Goal: Use online tool/utility: Utilize a website feature to perform a specific function

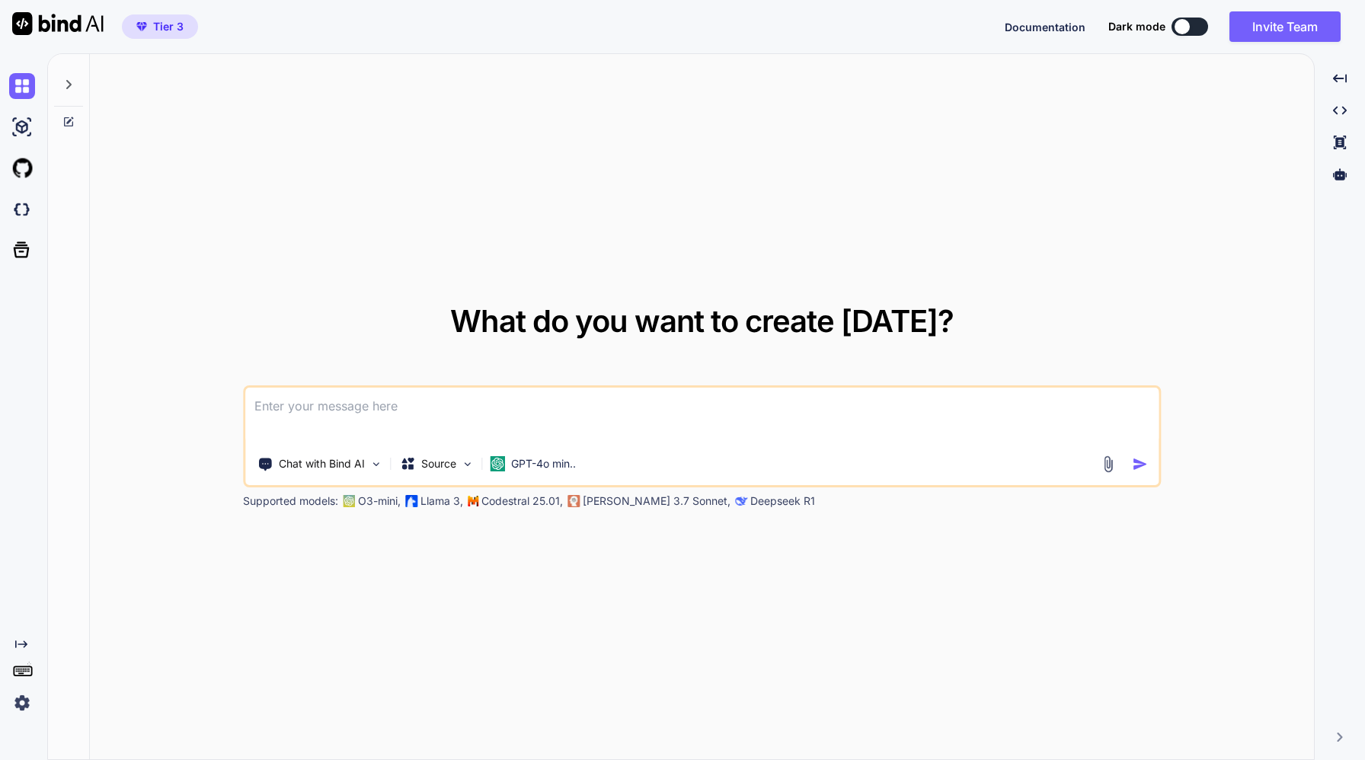
type textarea "x"
click at [24, 702] on img at bounding box center [22, 703] width 26 height 26
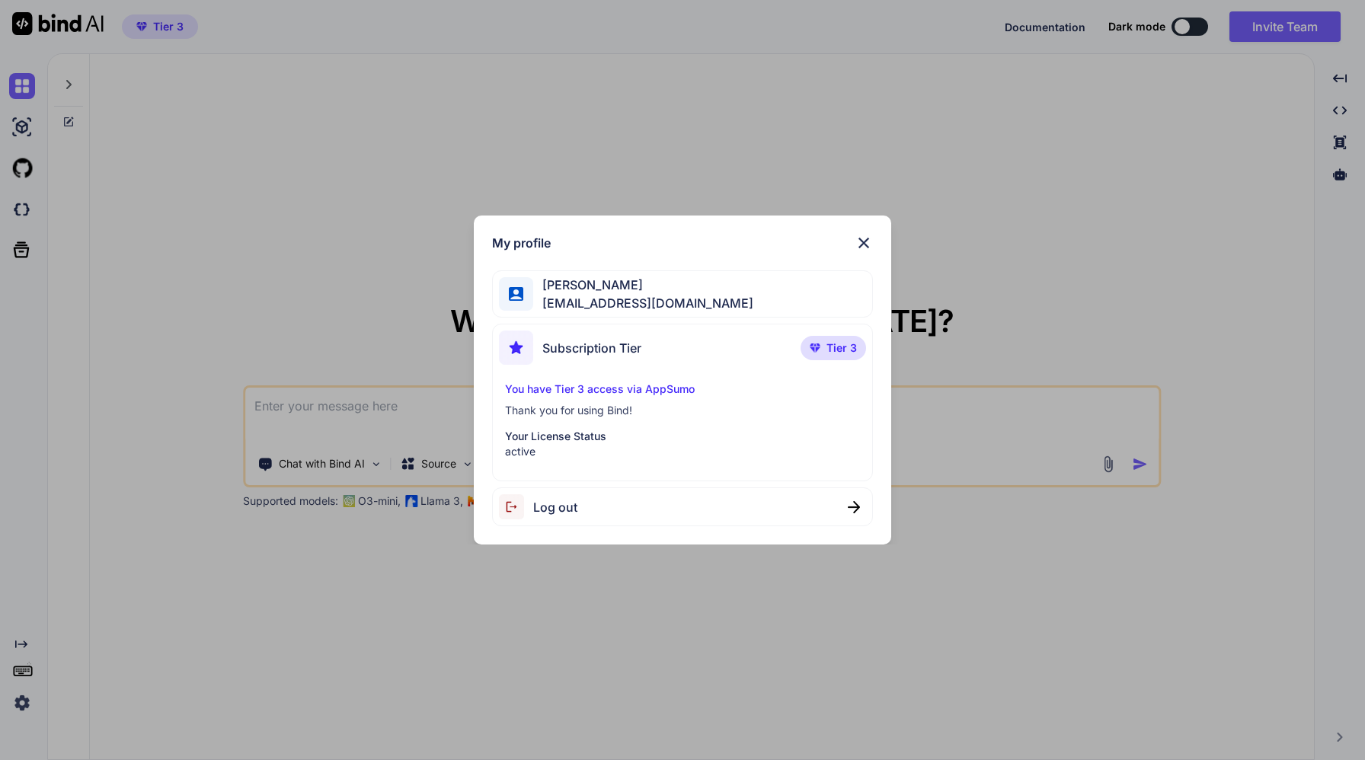
click at [317, 408] on div "My profile [PERSON_NAME] [PERSON_NAME][EMAIL_ADDRESS][DOMAIN_NAME] Subscription…" at bounding box center [682, 380] width 1365 height 760
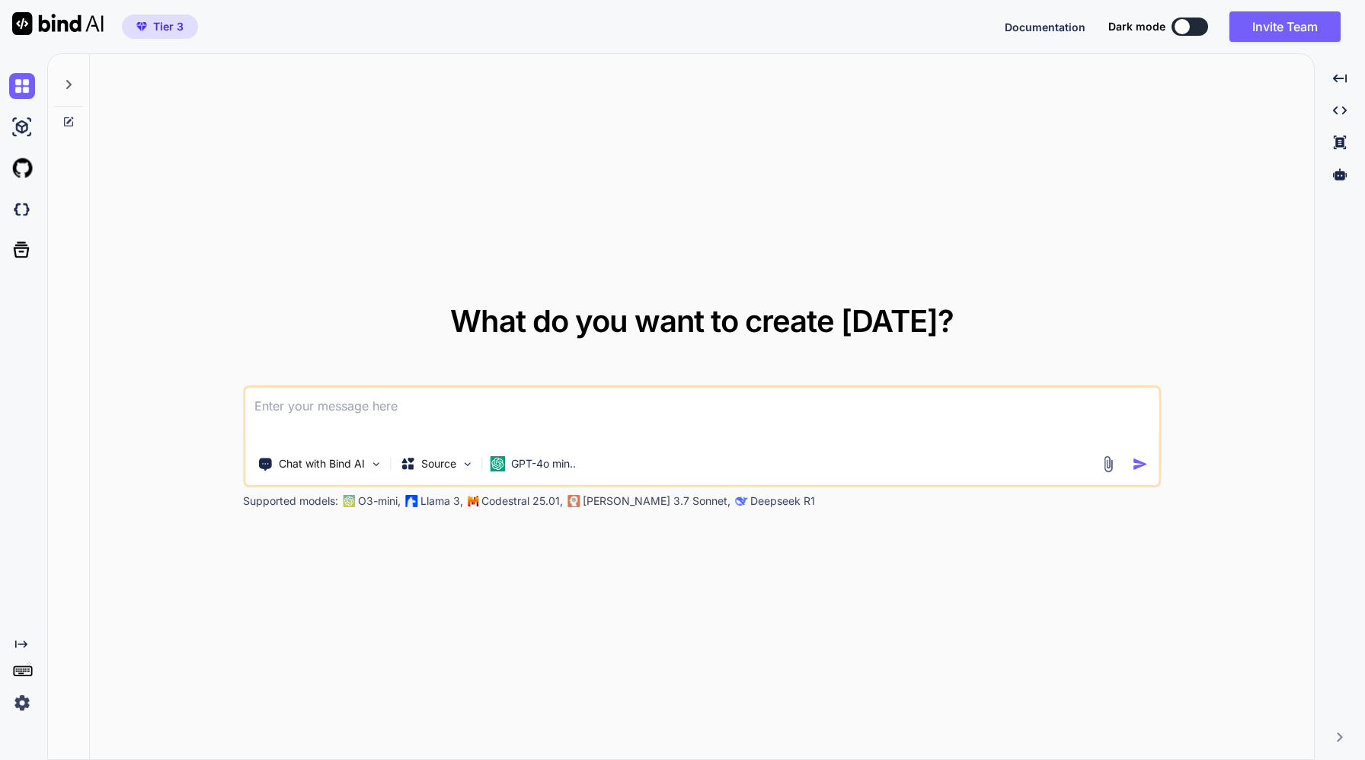
click at [22, 704] on img at bounding box center [22, 703] width 26 height 26
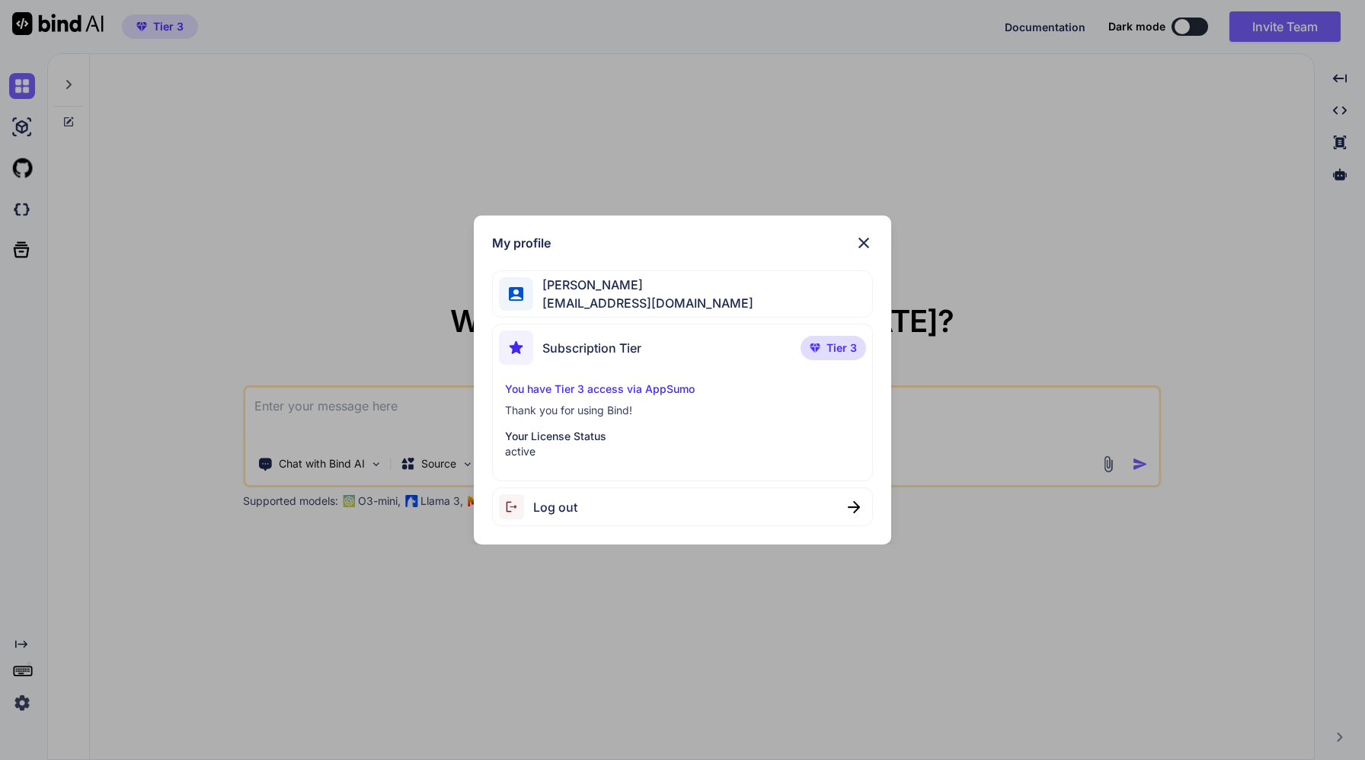
click at [28, 670] on div "My profile [PERSON_NAME] [PERSON_NAME][EMAIL_ADDRESS][DOMAIN_NAME] Subscription…" at bounding box center [682, 380] width 1365 height 760
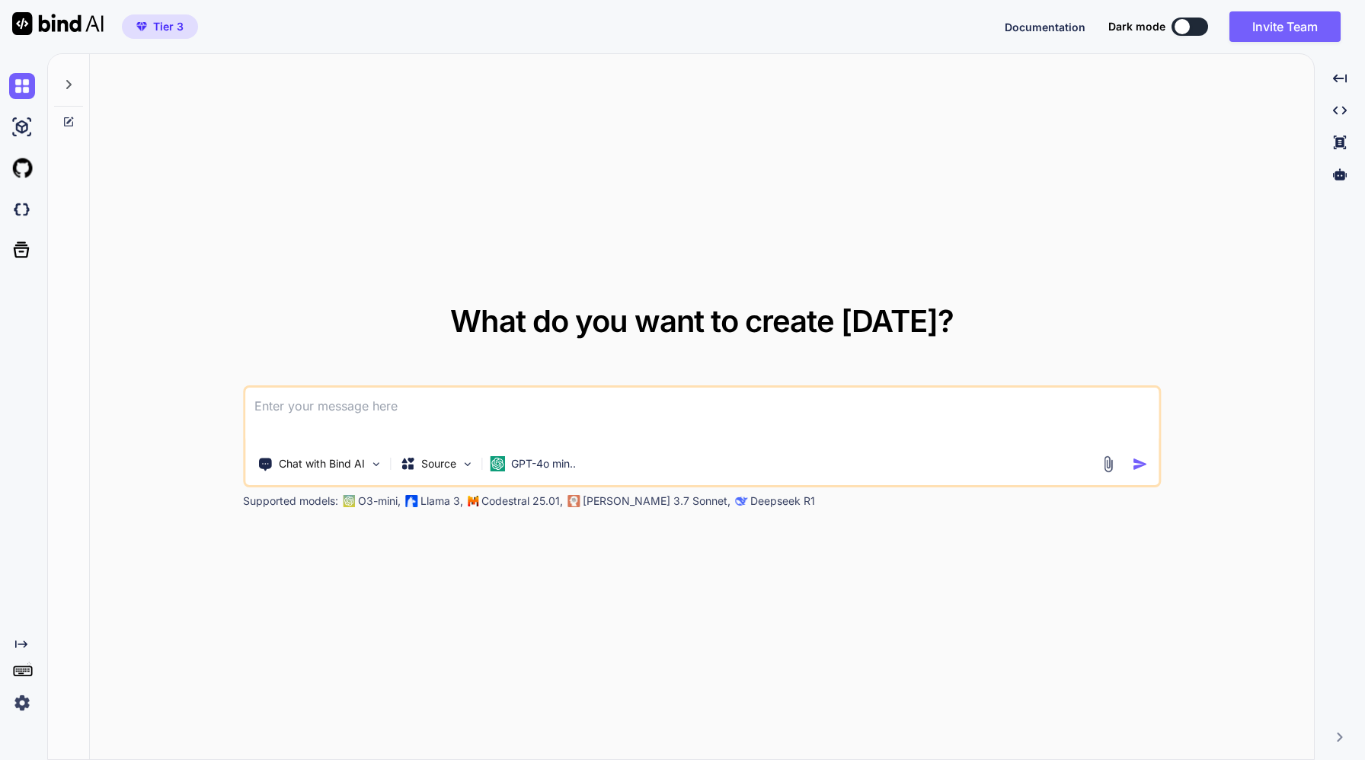
click at [28, 670] on icon at bounding box center [22, 670] width 21 height 21
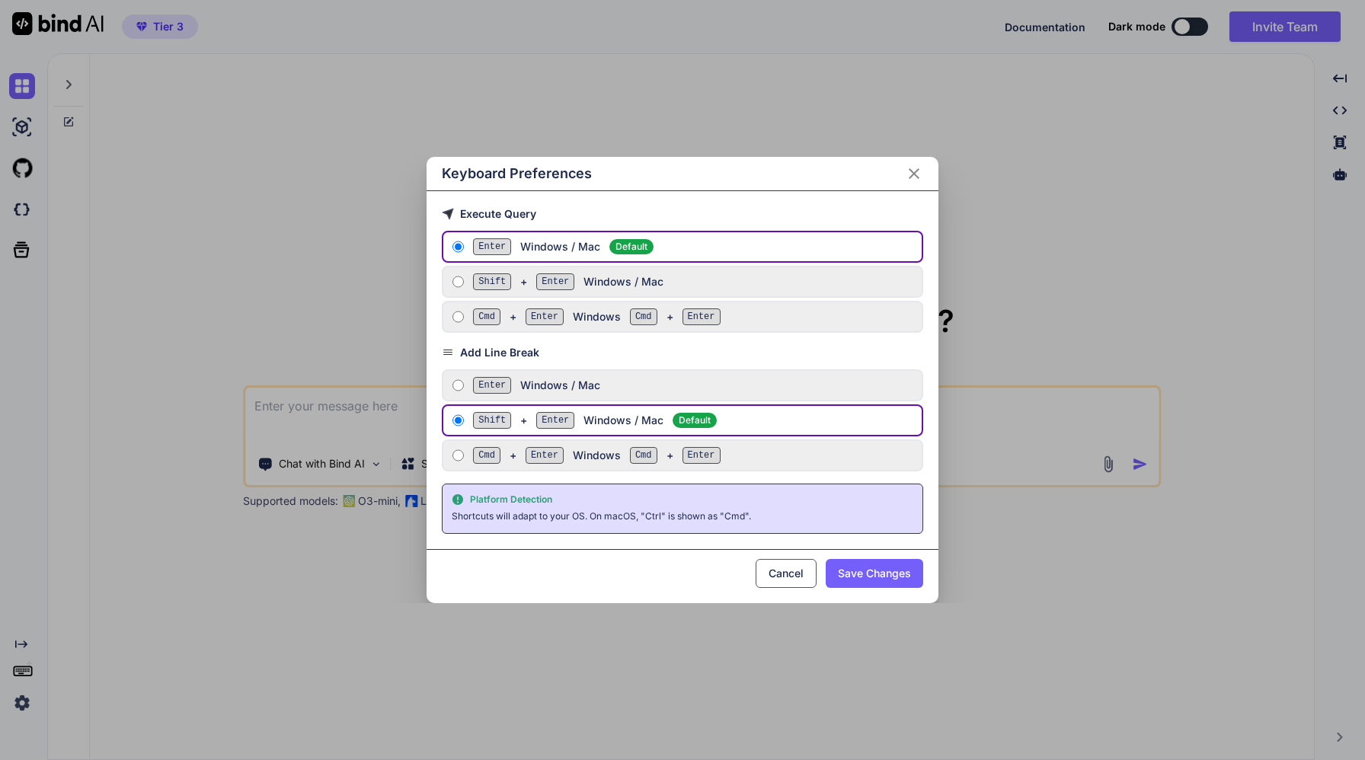
click at [28, 670] on div "Keyboard Preferences Execute Query Enter Windows / Mac Default Shift + Enter Wi…" at bounding box center [682, 380] width 1365 height 760
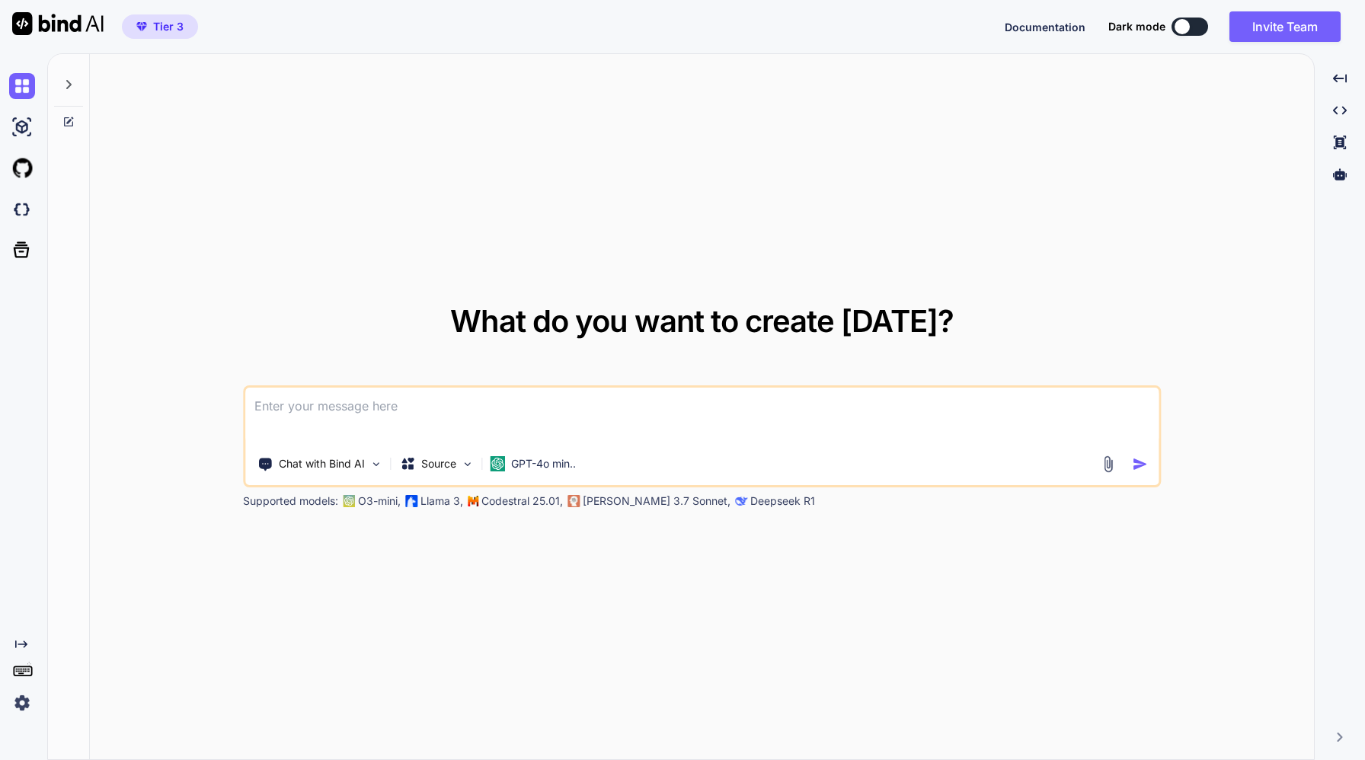
click at [23, 645] on icon at bounding box center [21, 645] width 12 height 8
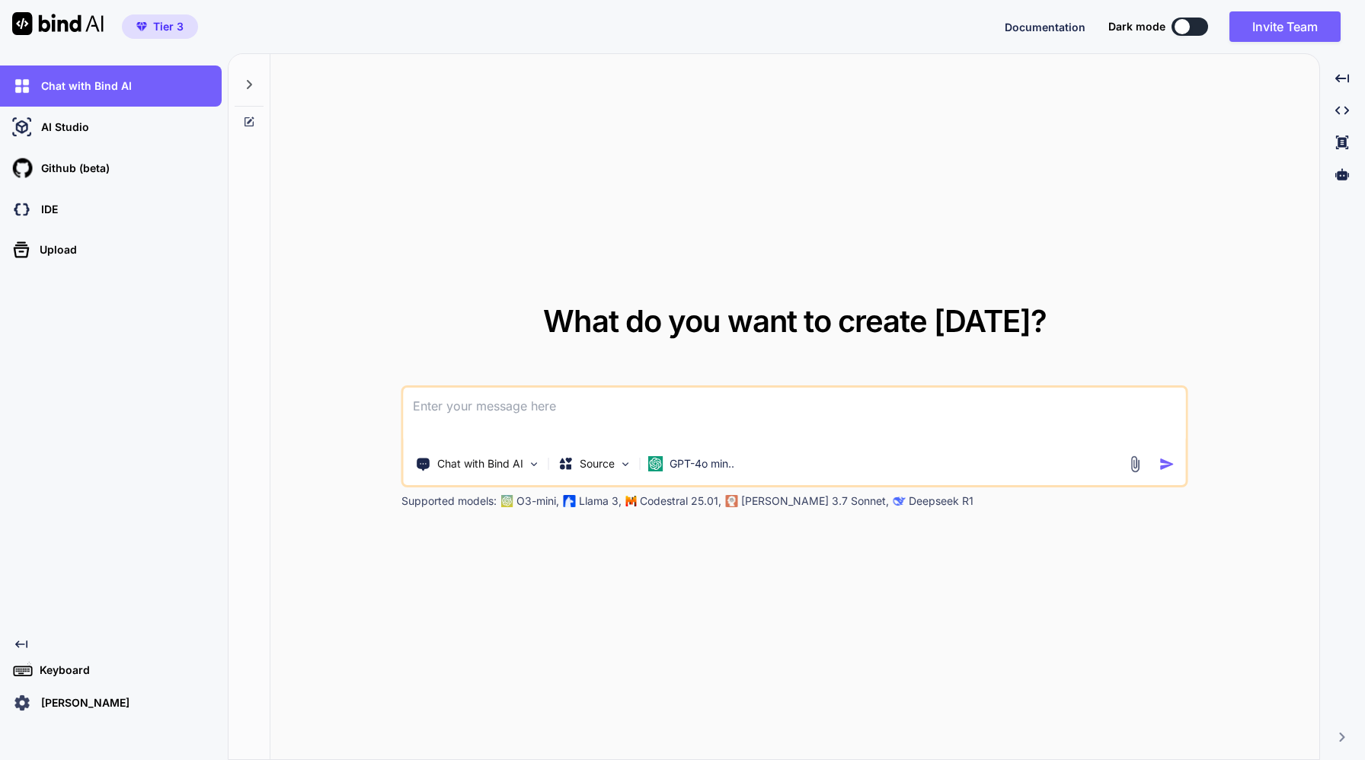
click at [59, 28] on img at bounding box center [57, 23] width 91 height 23
click at [43, 24] on img at bounding box center [57, 23] width 91 height 23
click at [497, 407] on textarea at bounding box center [795, 416] width 782 height 56
click at [621, 469] on img at bounding box center [625, 464] width 13 height 13
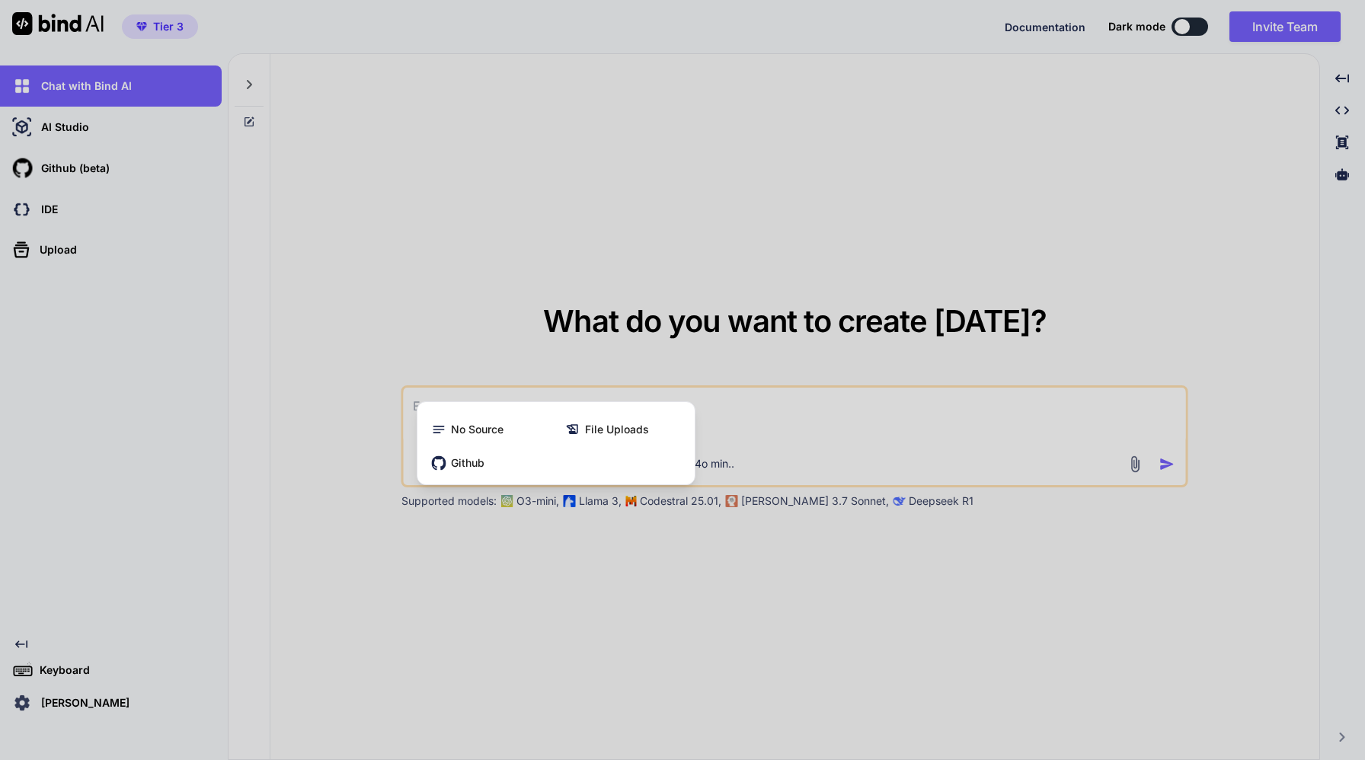
click at [783, 411] on div at bounding box center [682, 380] width 1365 height 760
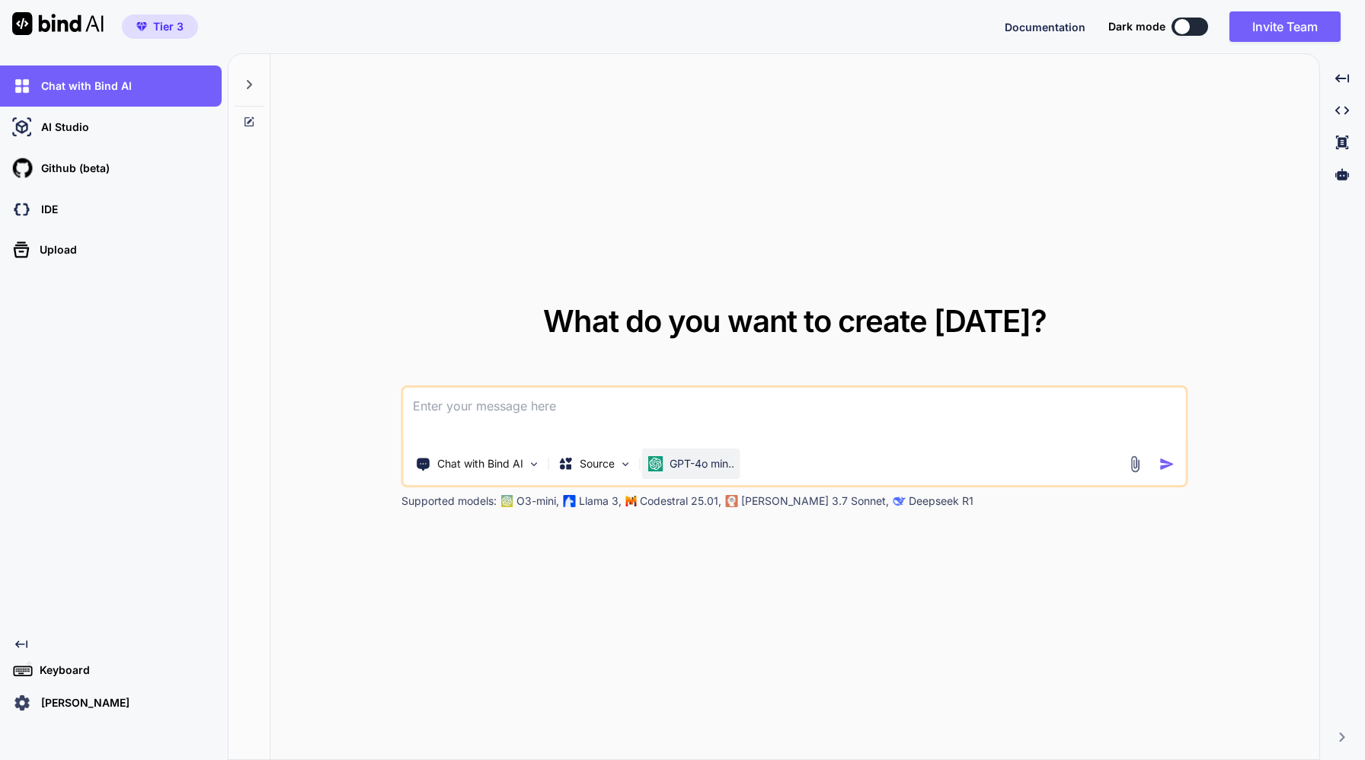
click at [705, 461] on p "GPT-4o min.." at bounding box center [702, 463] width 65 height 15
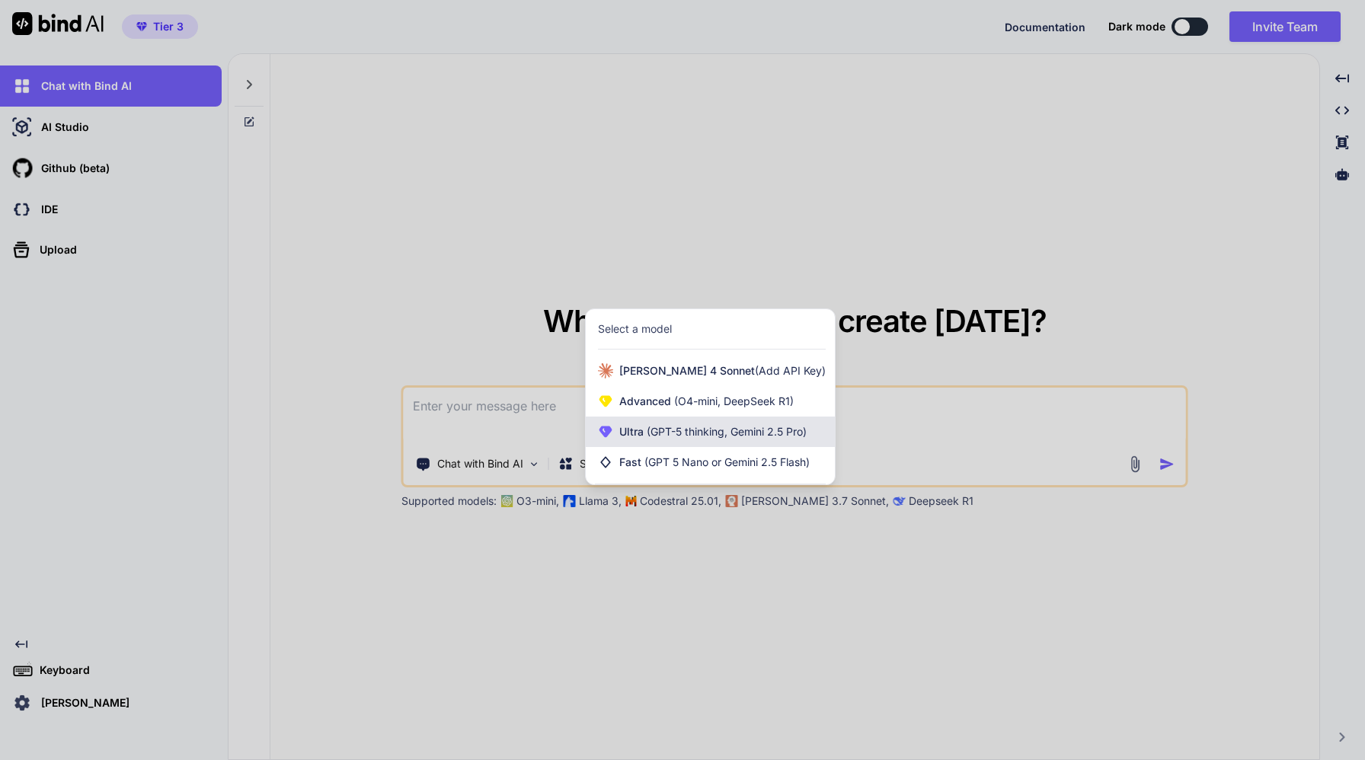
click at [730, 438] on span "(GPT-5 thinking, Gemini 2.5 Pro)" at bounding box center [725, 431] width 163 height 13
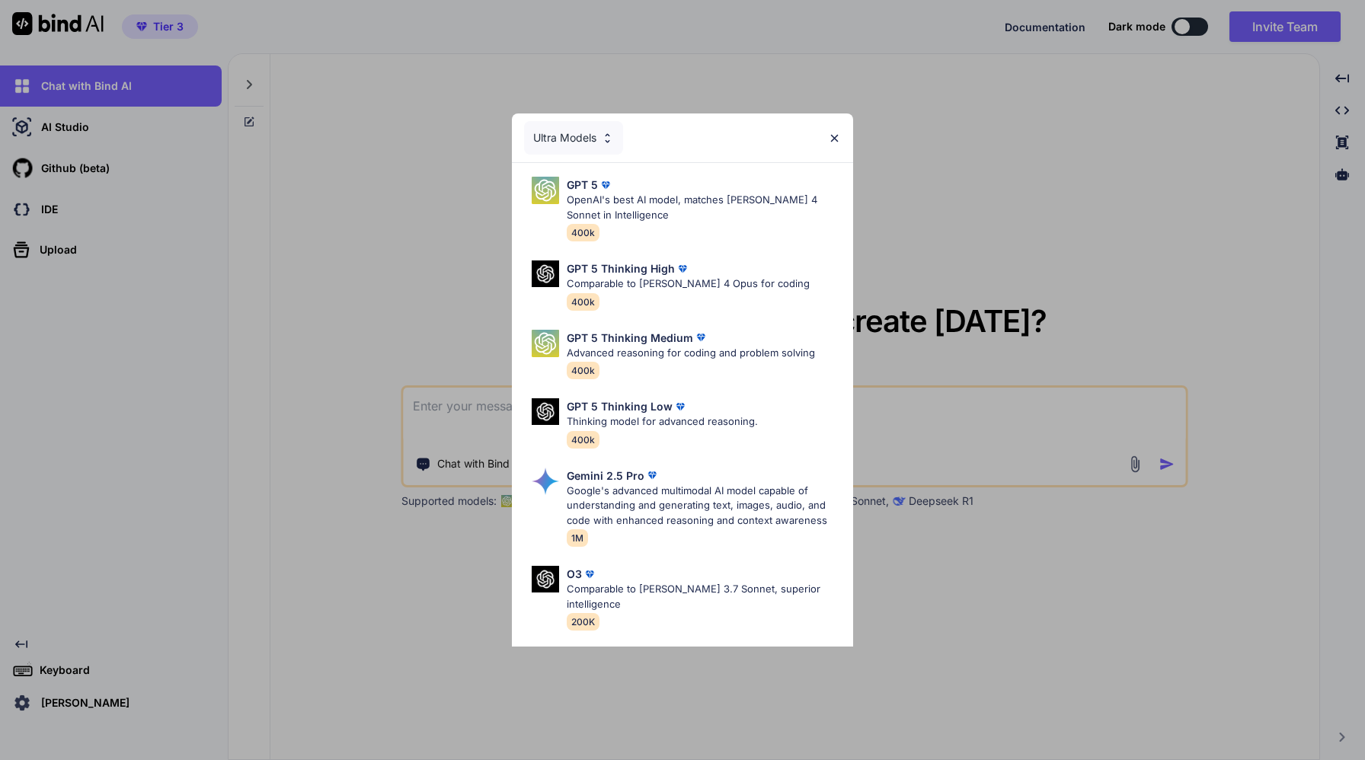
click at [974, 228] on div "Ultra Models GPT 5 OpenAI's best AI model, matches Claude 4 Sonnet in Intellige…" at bounding box center [682, 380] width 1365 height 760
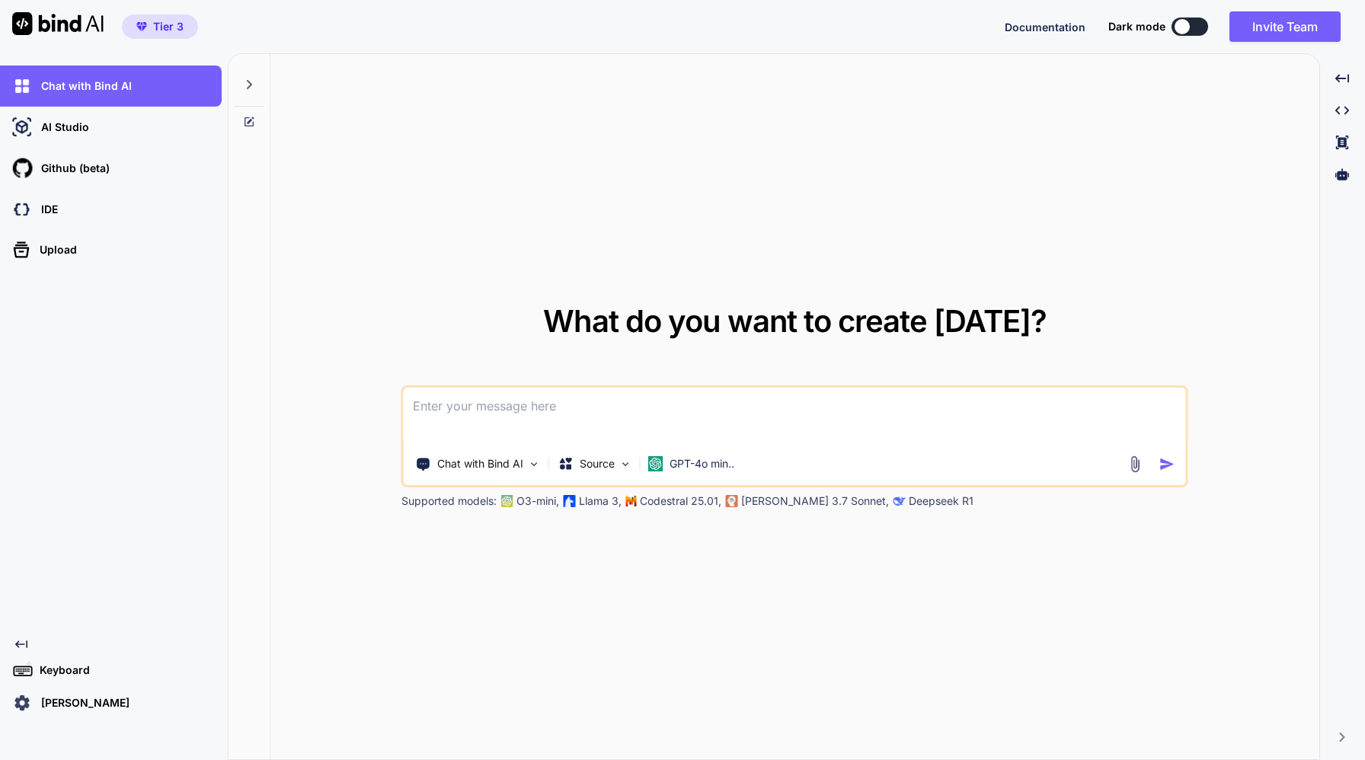
click at [574, 410] on textarea at bounding box center [795, 416] width 782 height 56
type textarea "tell me about bind.ai agent limits"
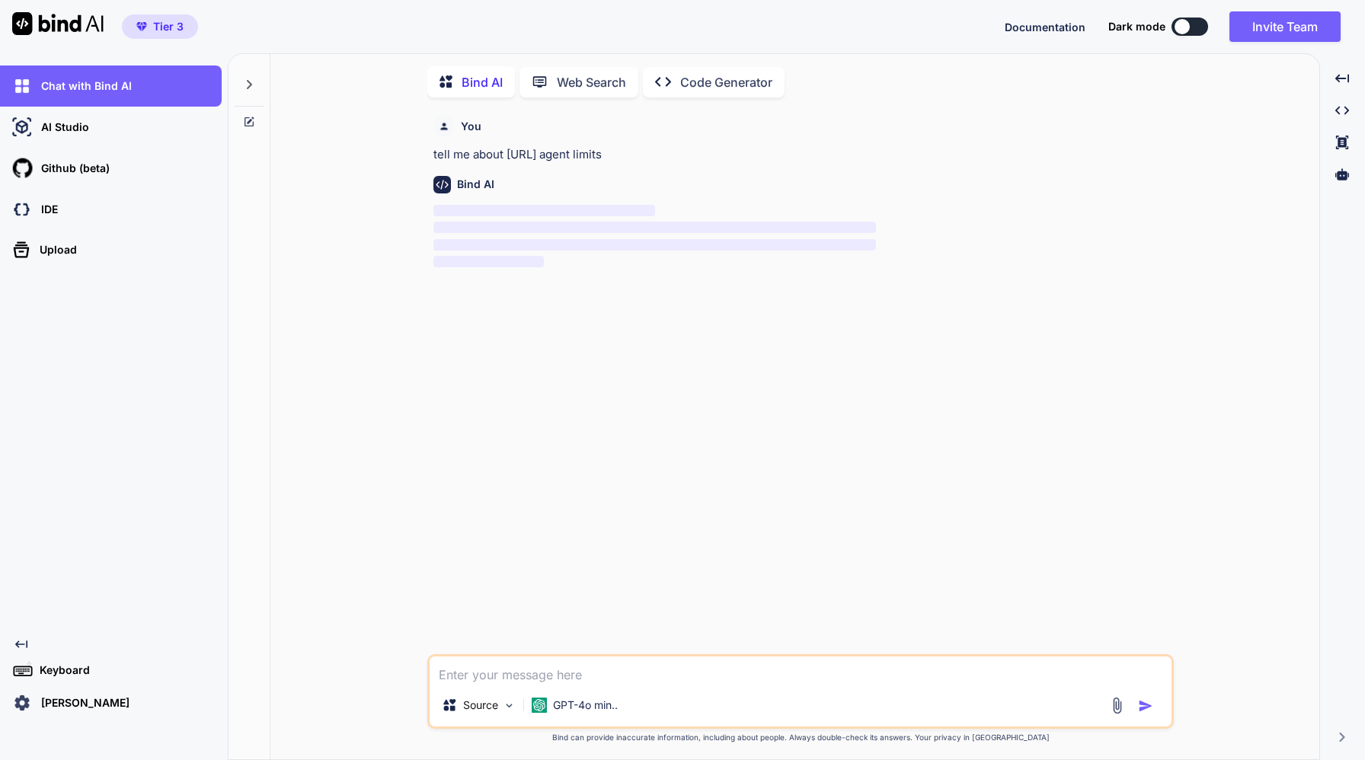
scroll to position [6, 0]
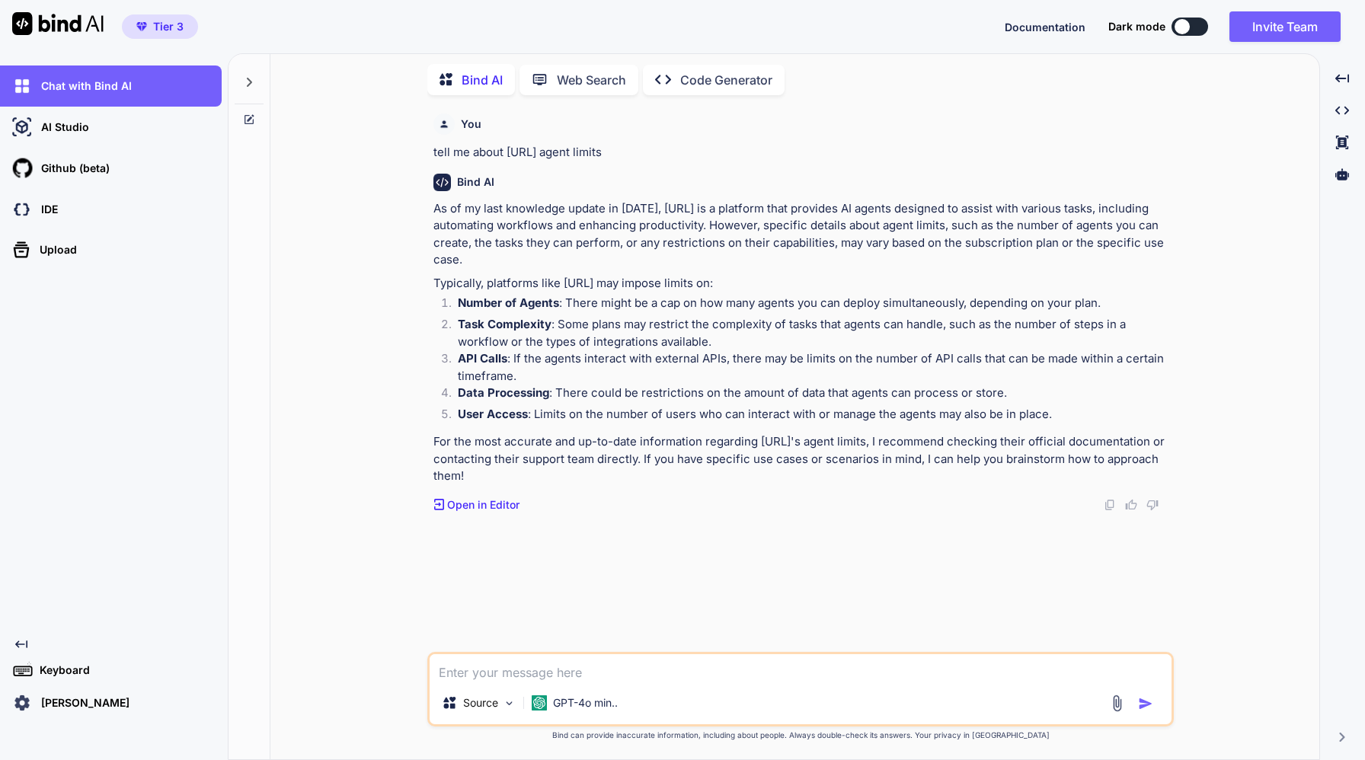
click at [23, 705] on img at bounding box center [22, 703] width 26 height 26
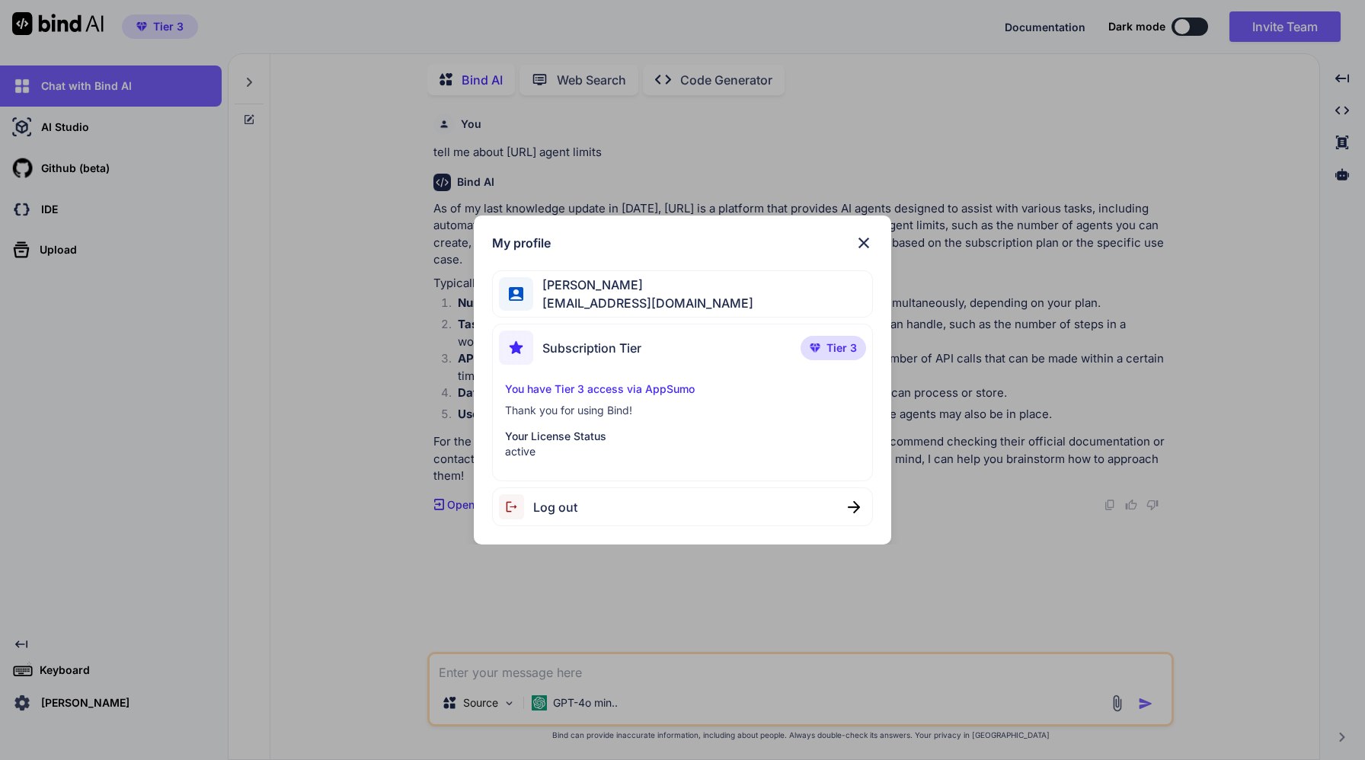
click at [24, 706] on div "My profile [PERSON_NAME] [PERSON_NAME][EMAIL_ADDRESS][DOMAIN_NAME] Subscription…" at bounding box center [682, 380] width 1365 height 760
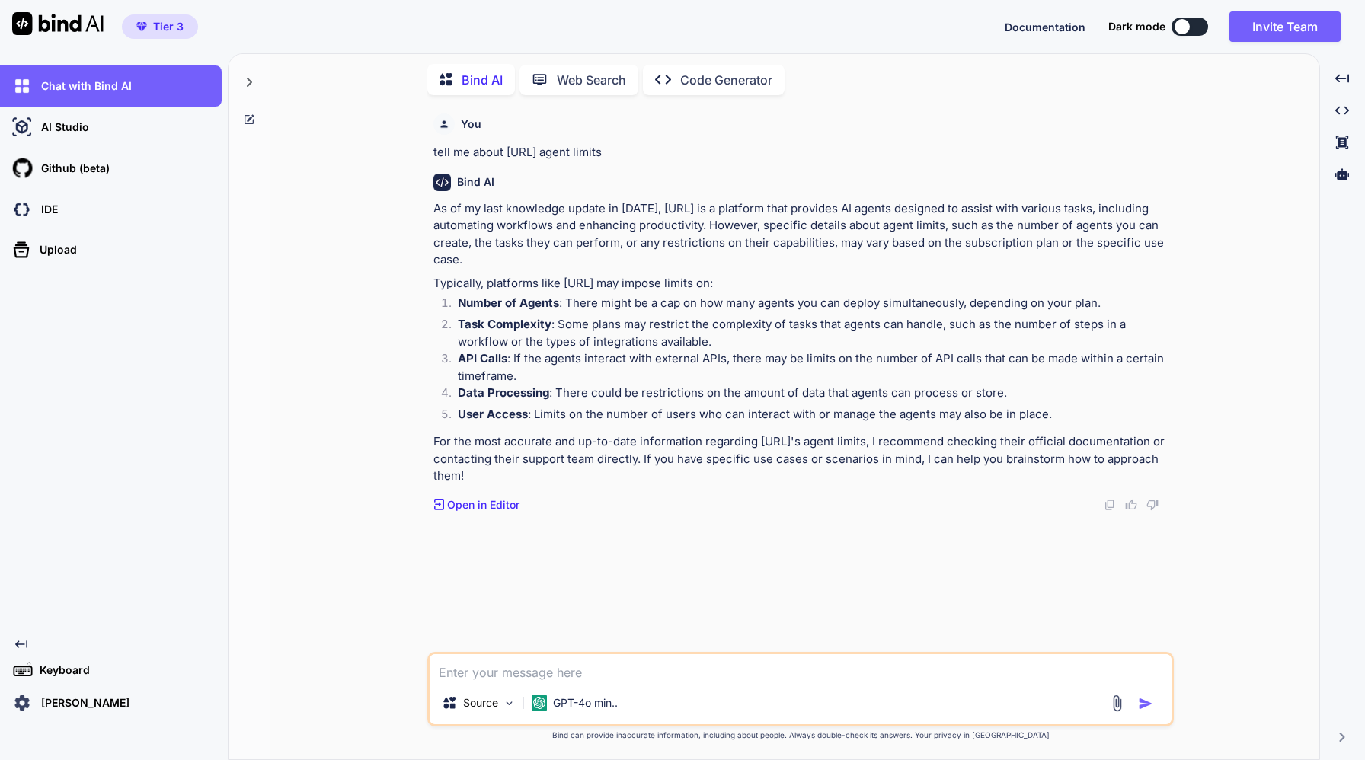
click at [66, 30] on img at bounding box center [57, 23] width 91 height 23
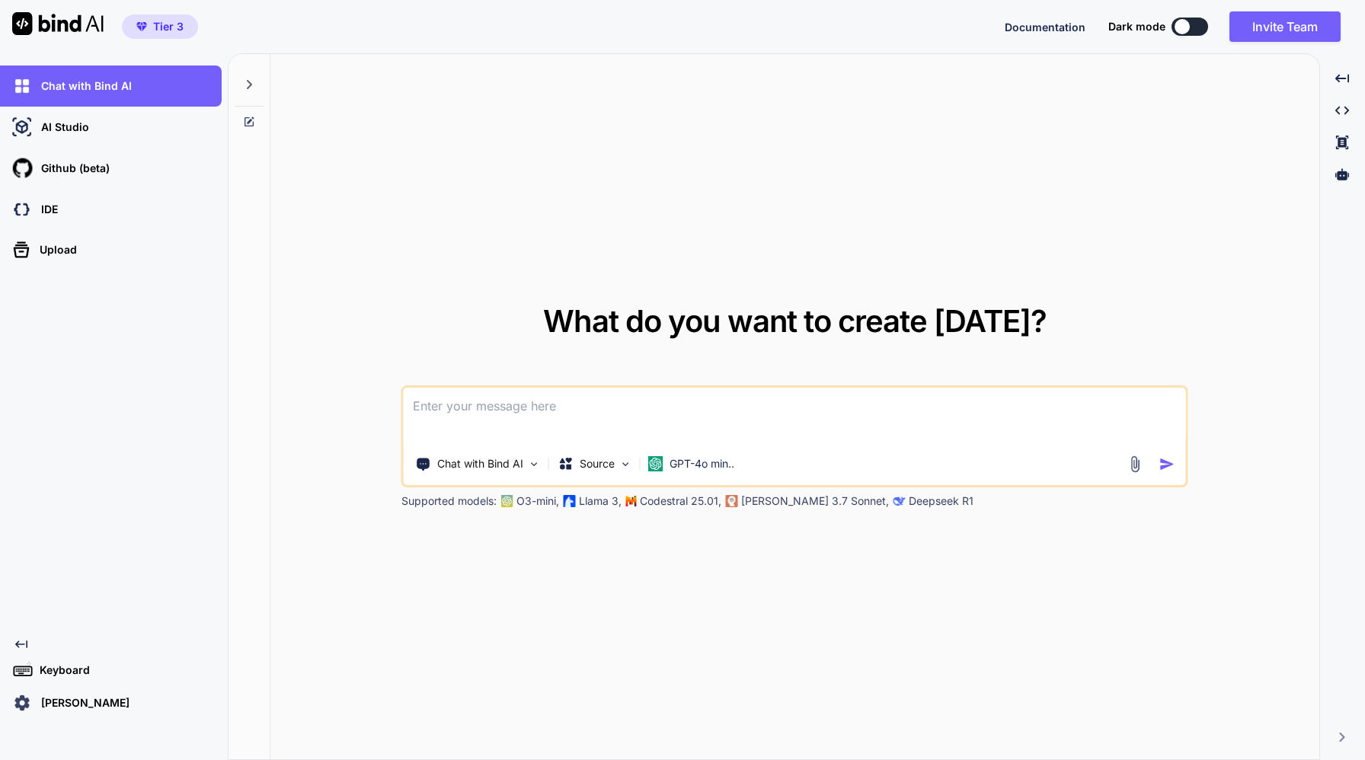
click at [152, 28] on span "Tier 3" at bounding box center [159, 26] width 59 height 15
click at [85, 130] on p "AI Studio" at bounding box center [62, 127] width 54 height 15
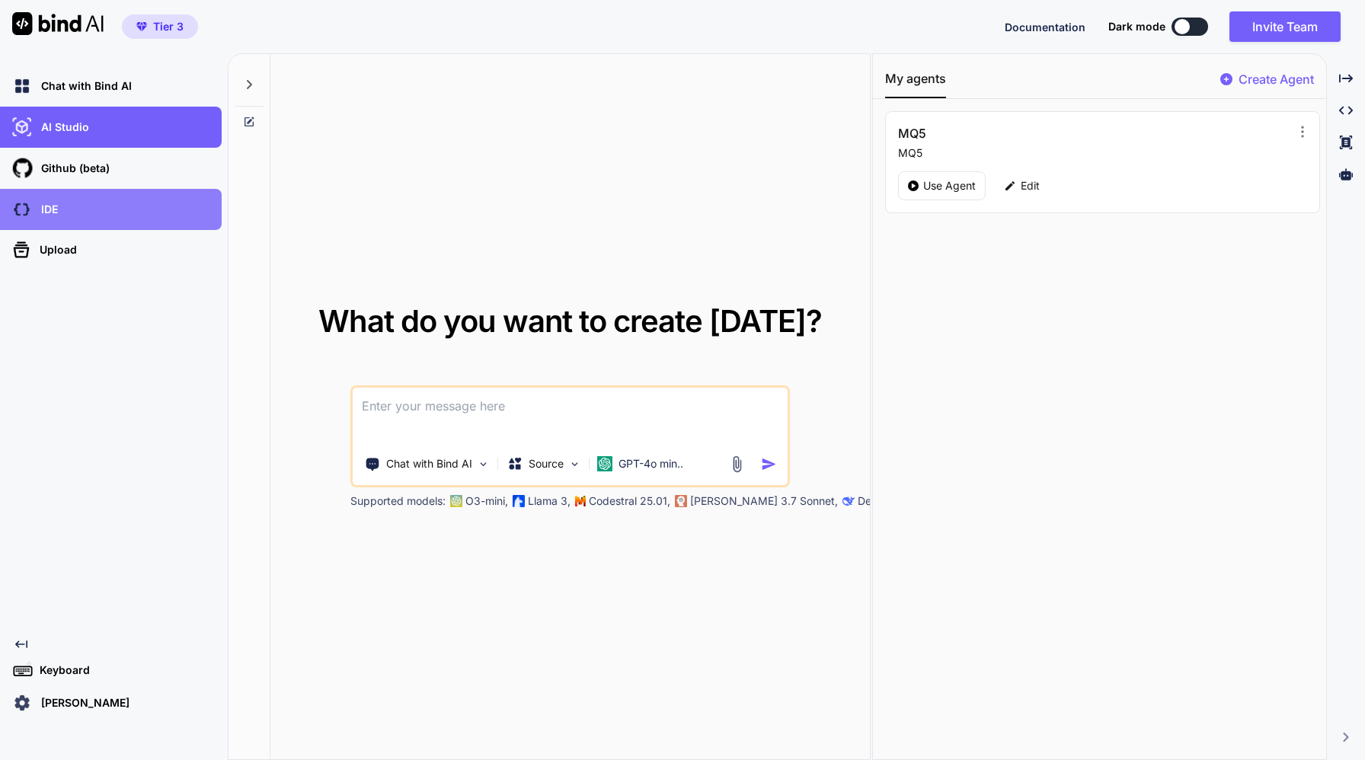
click at [61, 218] on div "IDE" at bounding box center [115, 210] width 213 height 26
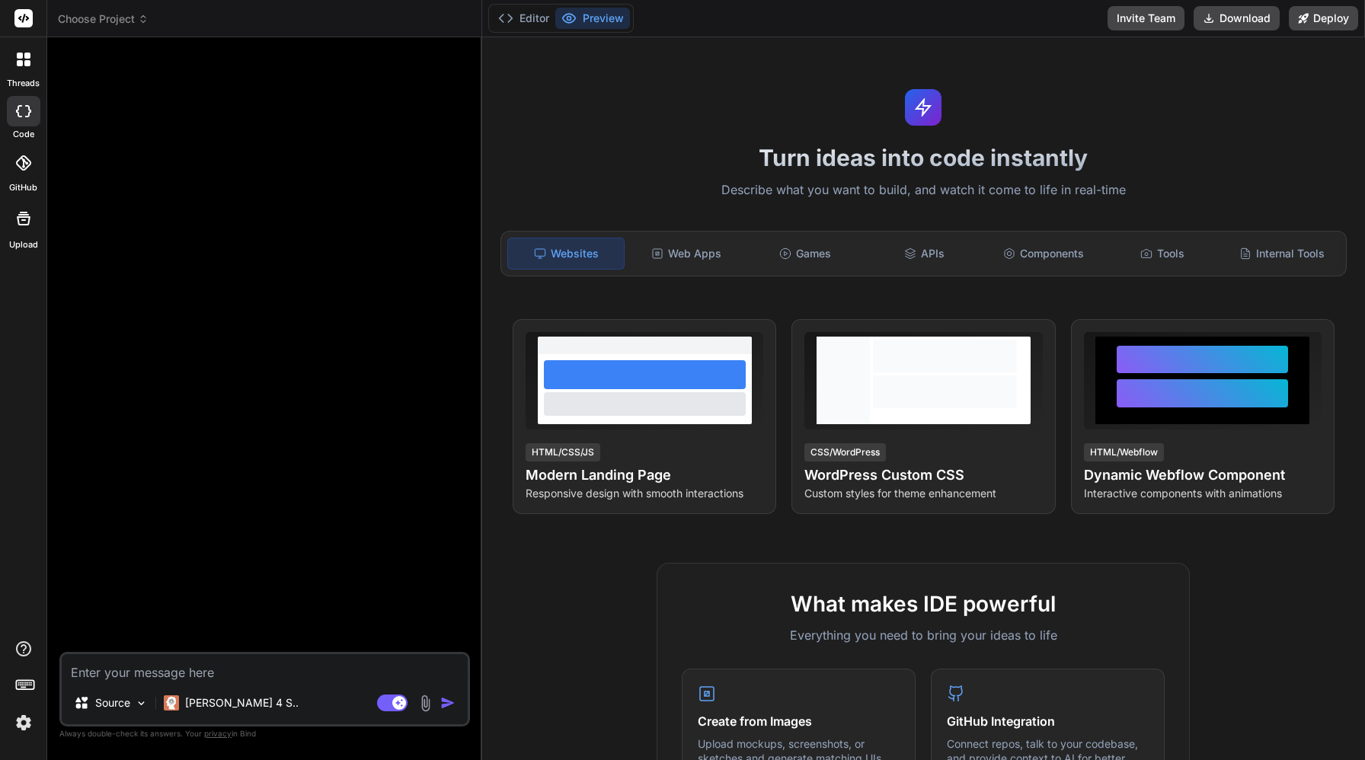
type textarea "x"
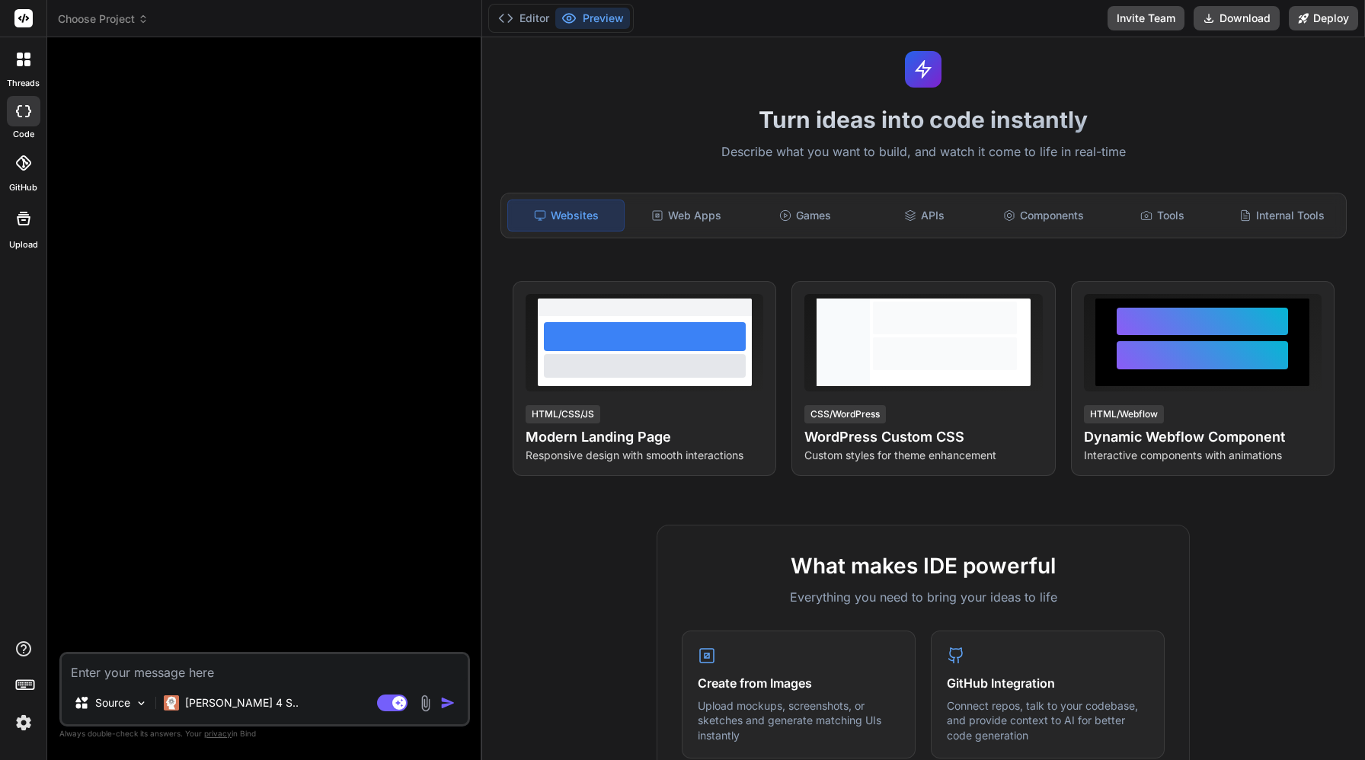
scroll to position [37, 0]
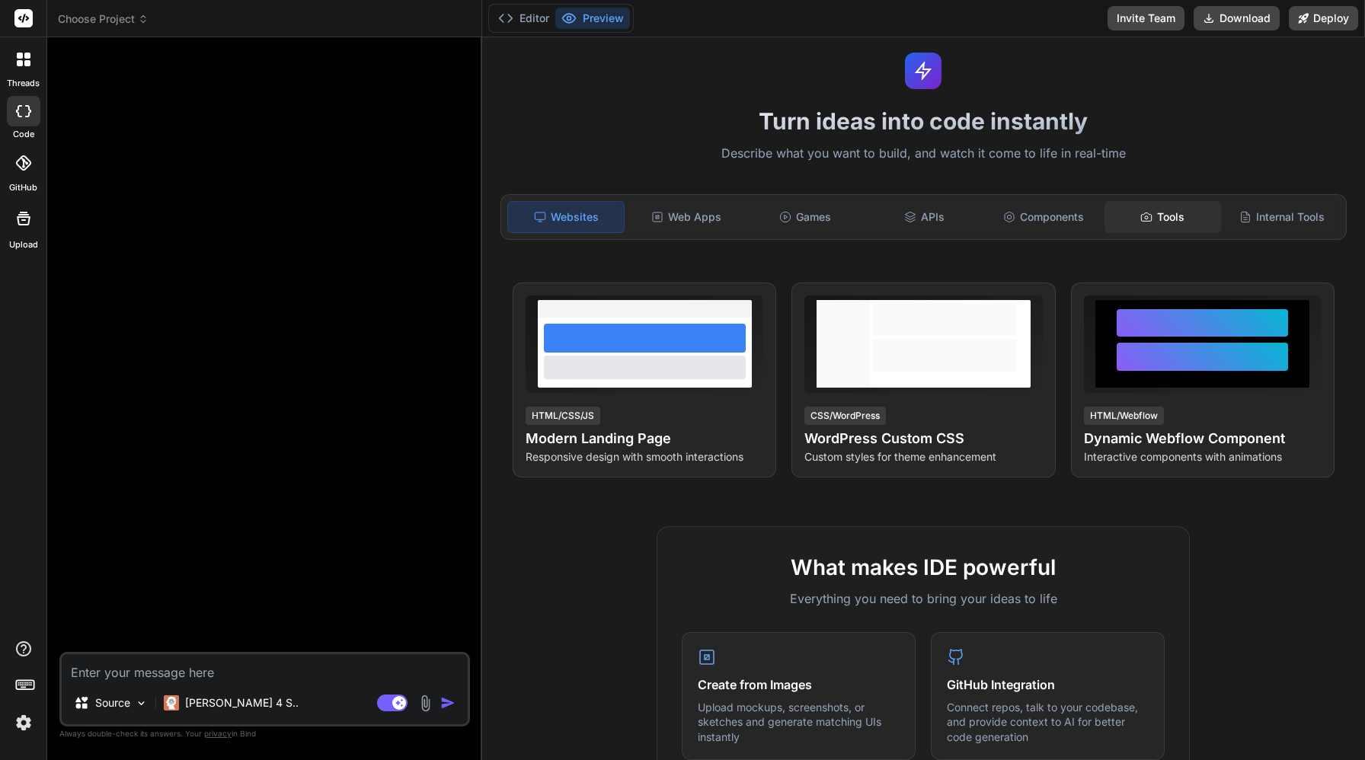
click at [1169, 216] on div "Tools" at bounding box center [1163, 217] width 116 height 32
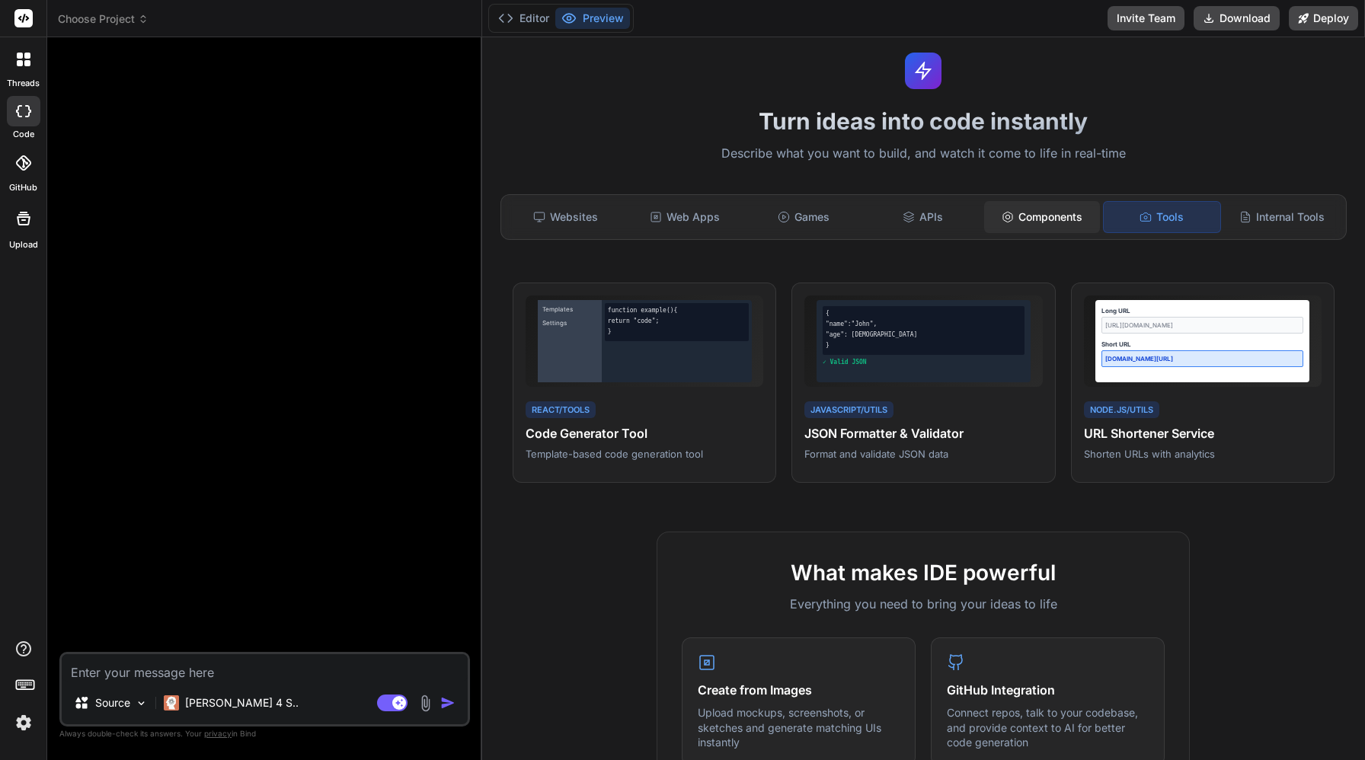
click at [1057, 221] on div "Components" at bounding box center [1042, 217] width 116 height 32
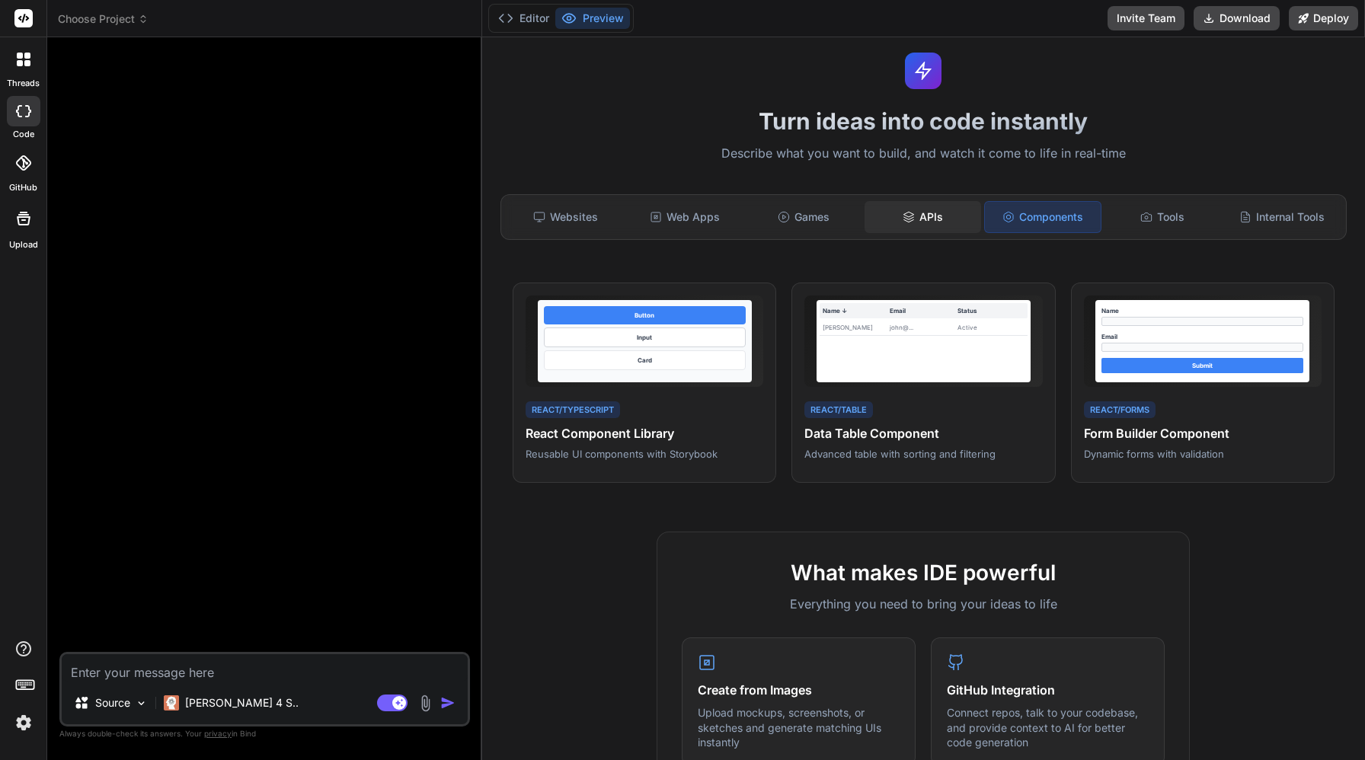
click at [933, 214] on div "APIs" at bounding box center [923, 217] width 116 height 32
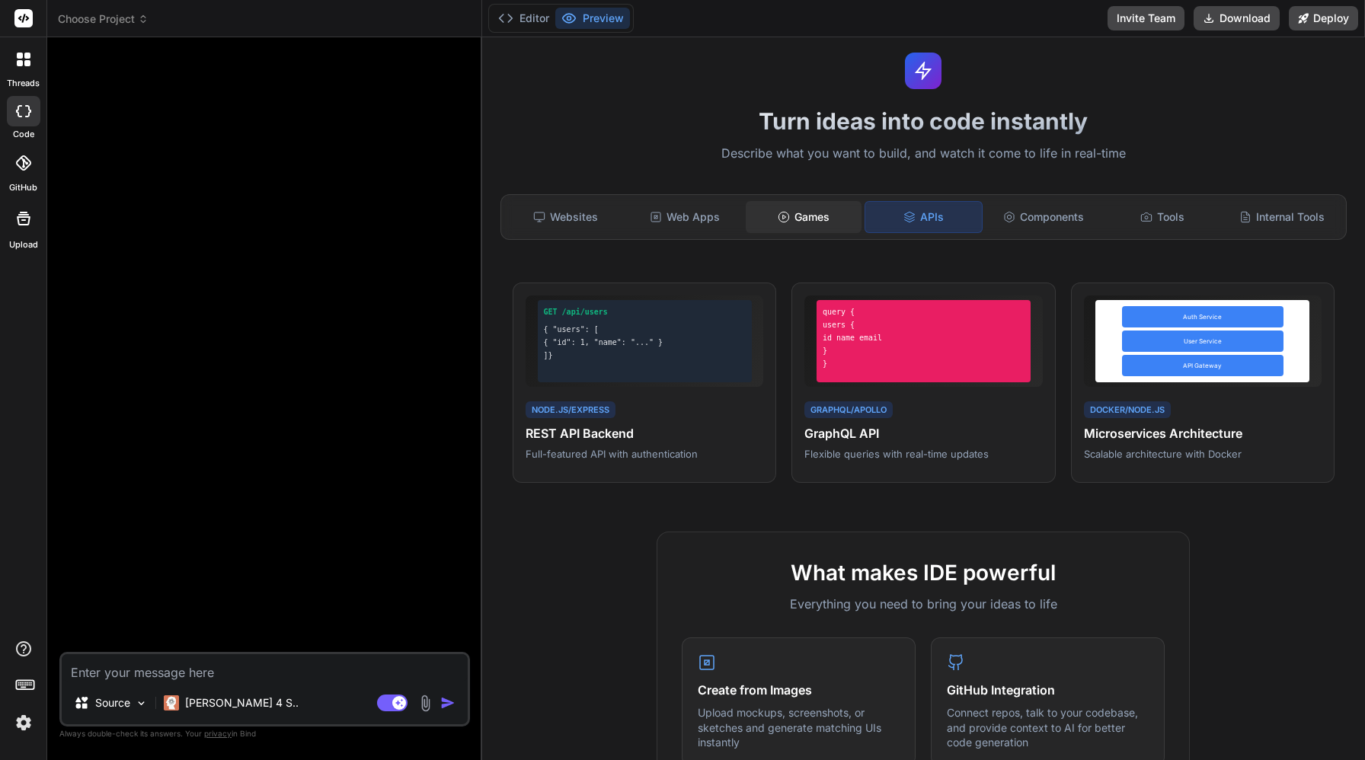
click at [811, 218] on div "Games" at bounding box center [804, 217] width 116 height 32
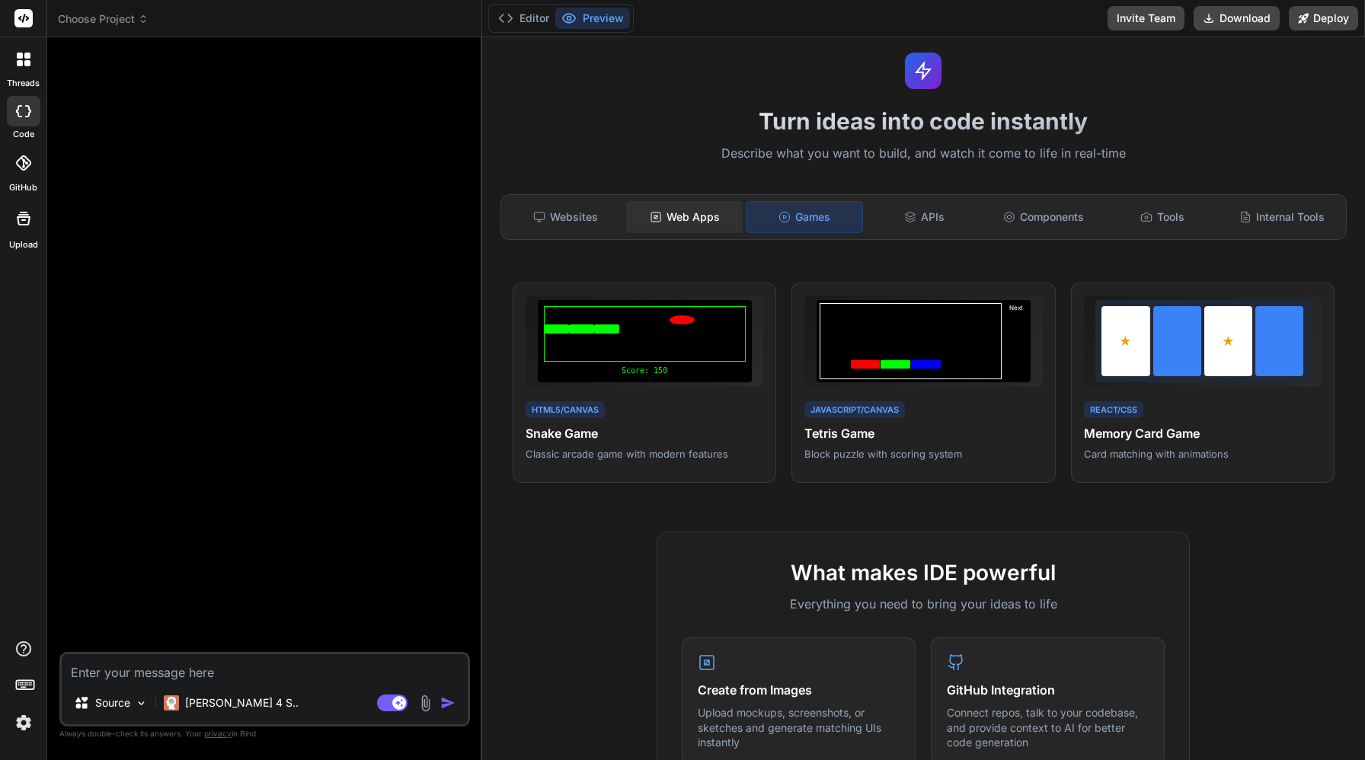
click at [693, 221] on div "Web Apps" at bounding box center [684, 217] width 116 height 32
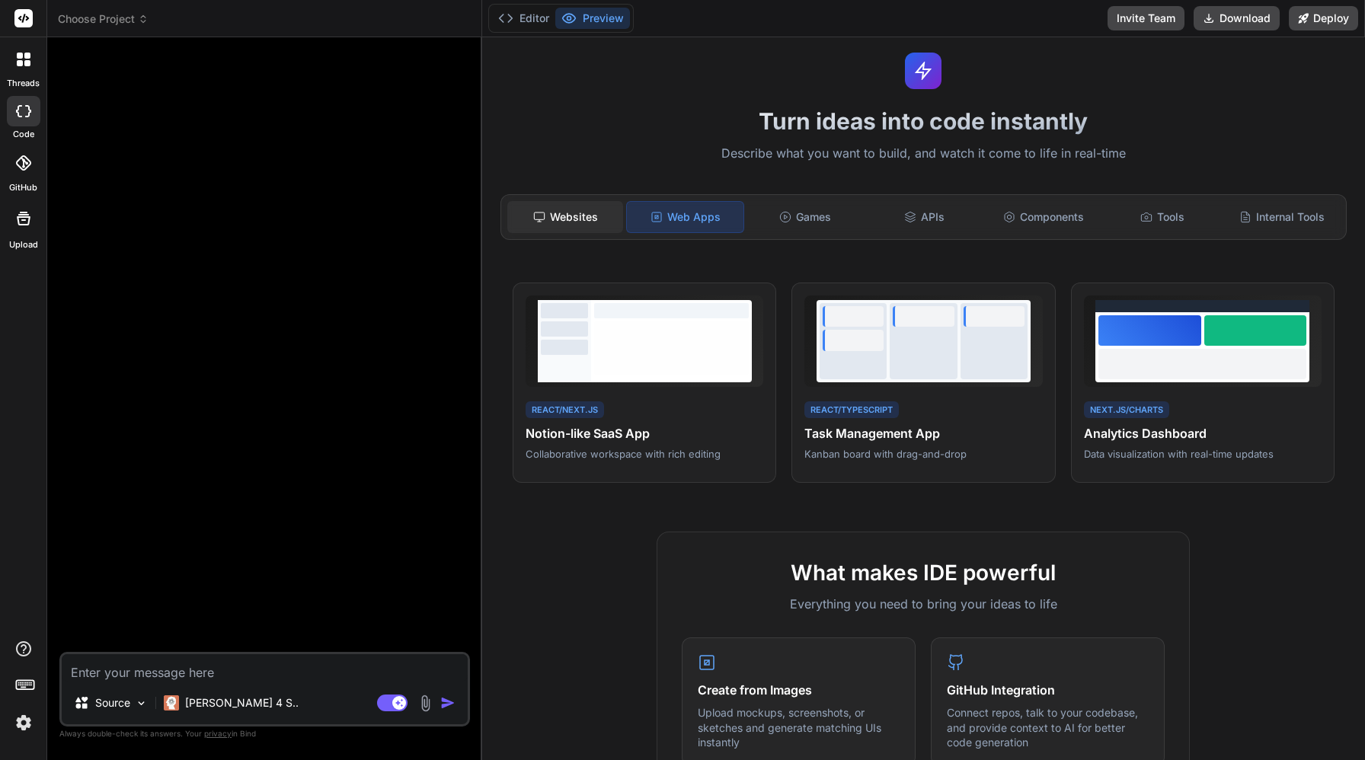
click at [570, 219] on div "Websites" at bounding box center [565, 217] width 116 height 32
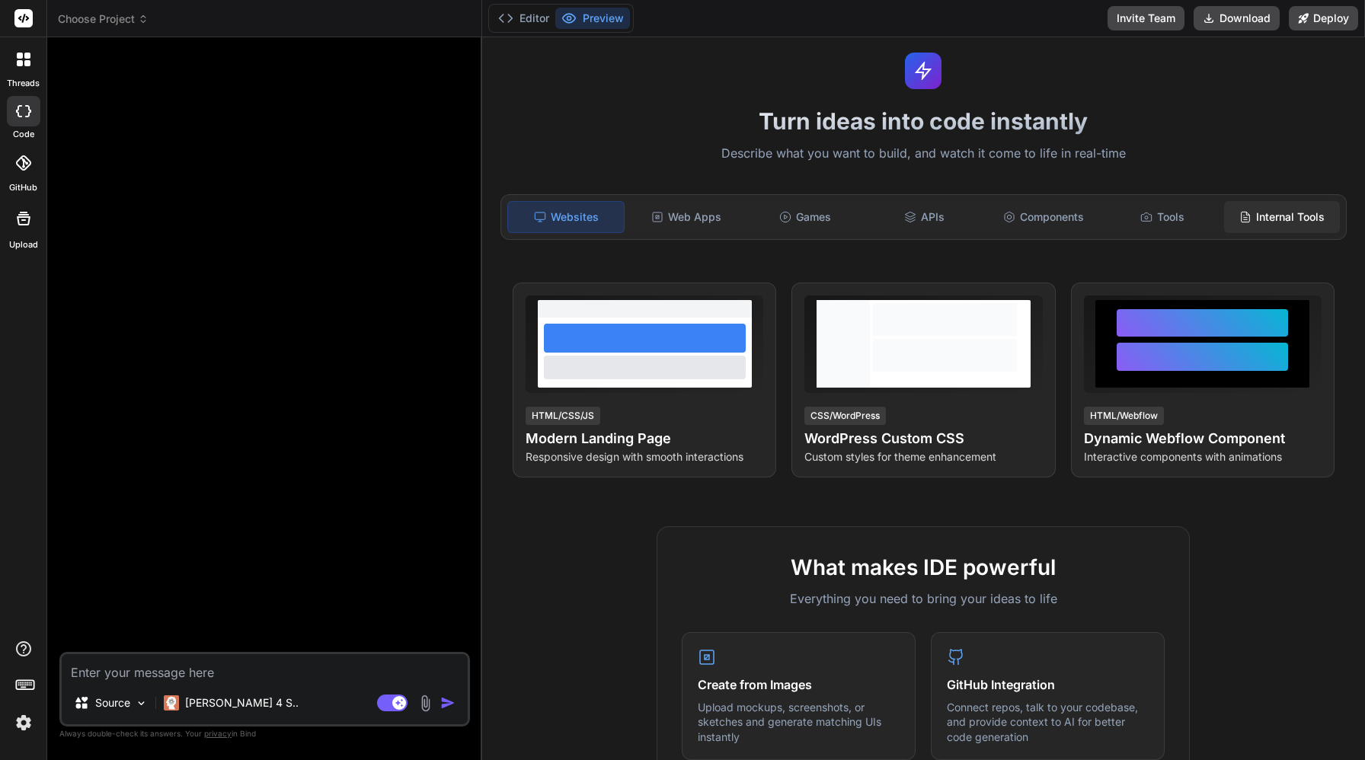
click at [1276, 212] on div "Internal Tools" at bounding box center [1282, 217] width 116 height 32
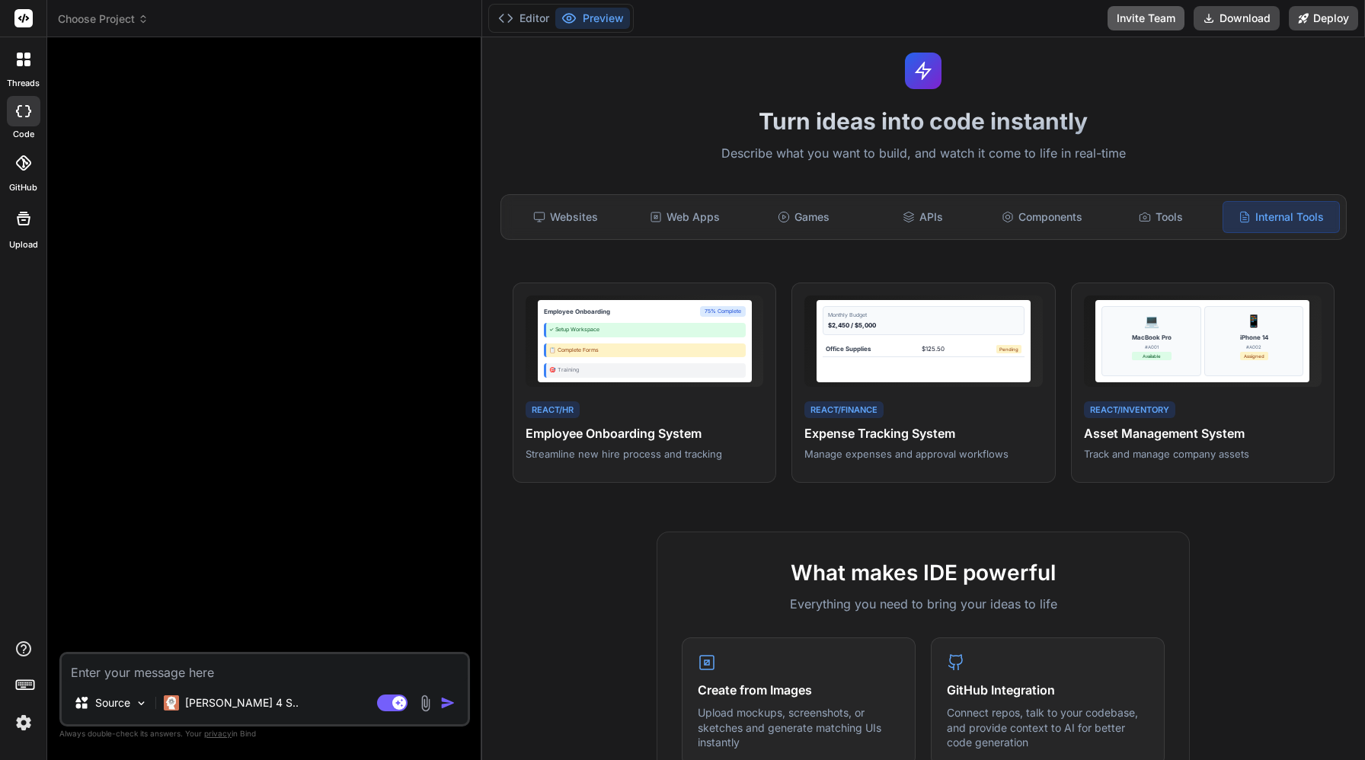
click at [1124, 25] on button "Invite Team" at bounding box center [1146, 18] width 77 height 24
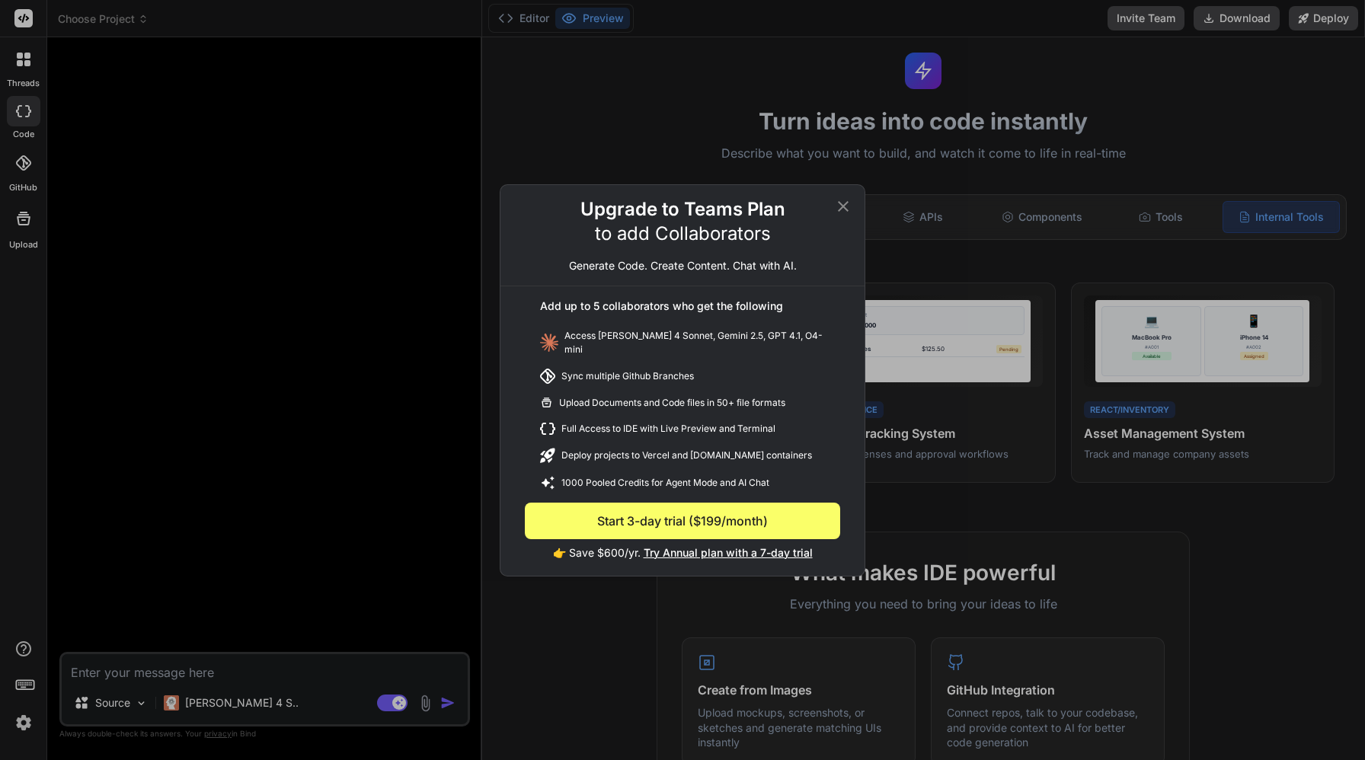
click at [1181, 54] on div "Upgrade to Teams Plan to add Collaborators Generate Code. Create Content. Chat …" at bounding box center [682, 380] width 1365 height 760
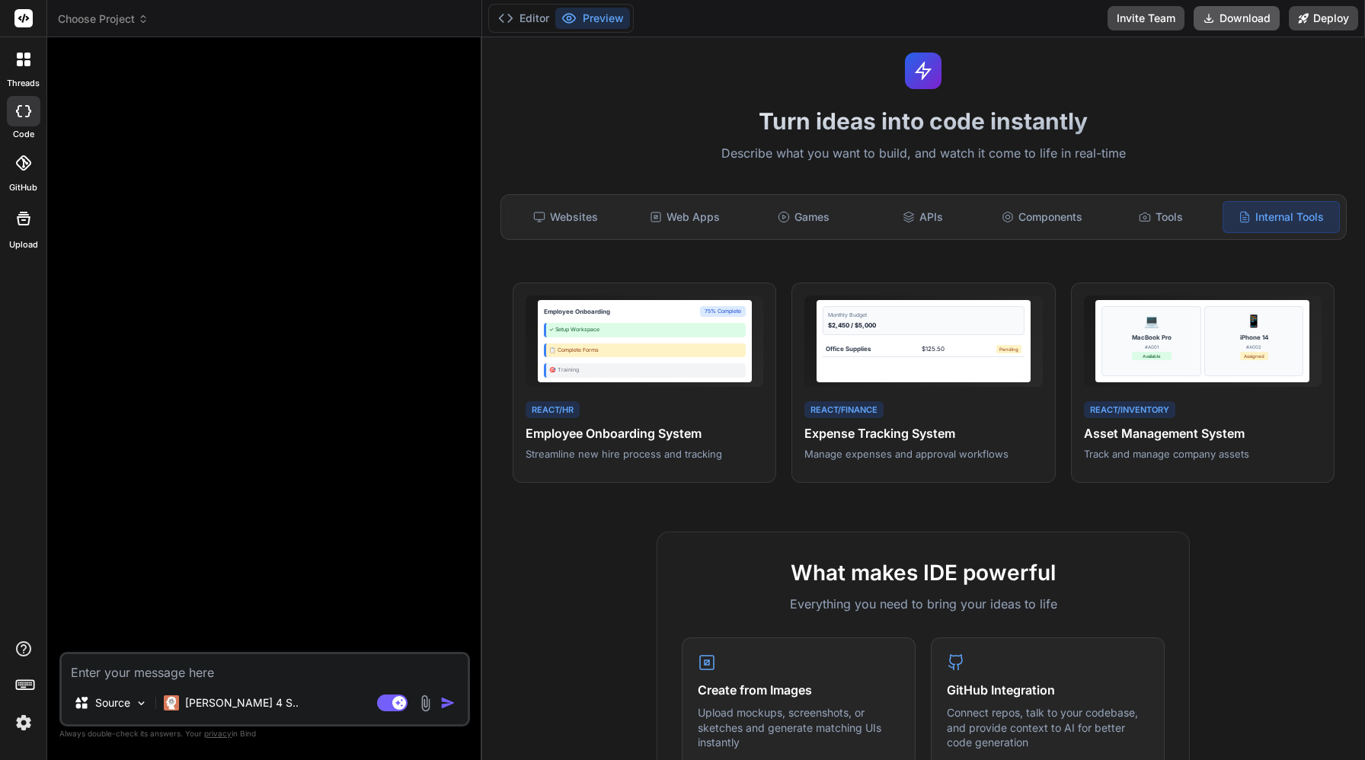
click at [1236, 23] on button "Download" at bounding box center [1237, 18] width 86 height 24
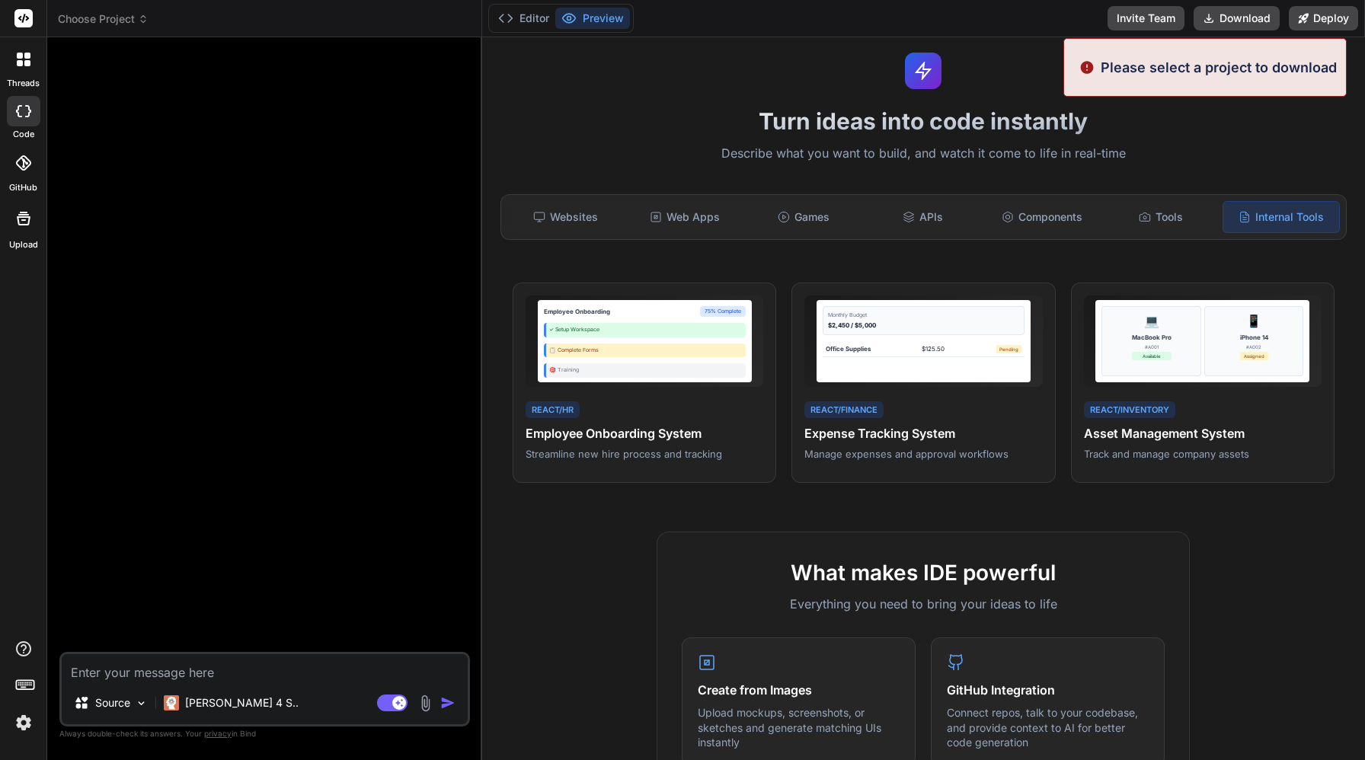
click at [1201, 154] on p "Describe what you want to build, and watch it come to life in real-time" at bounding box center [923, 154] width 865 height 20
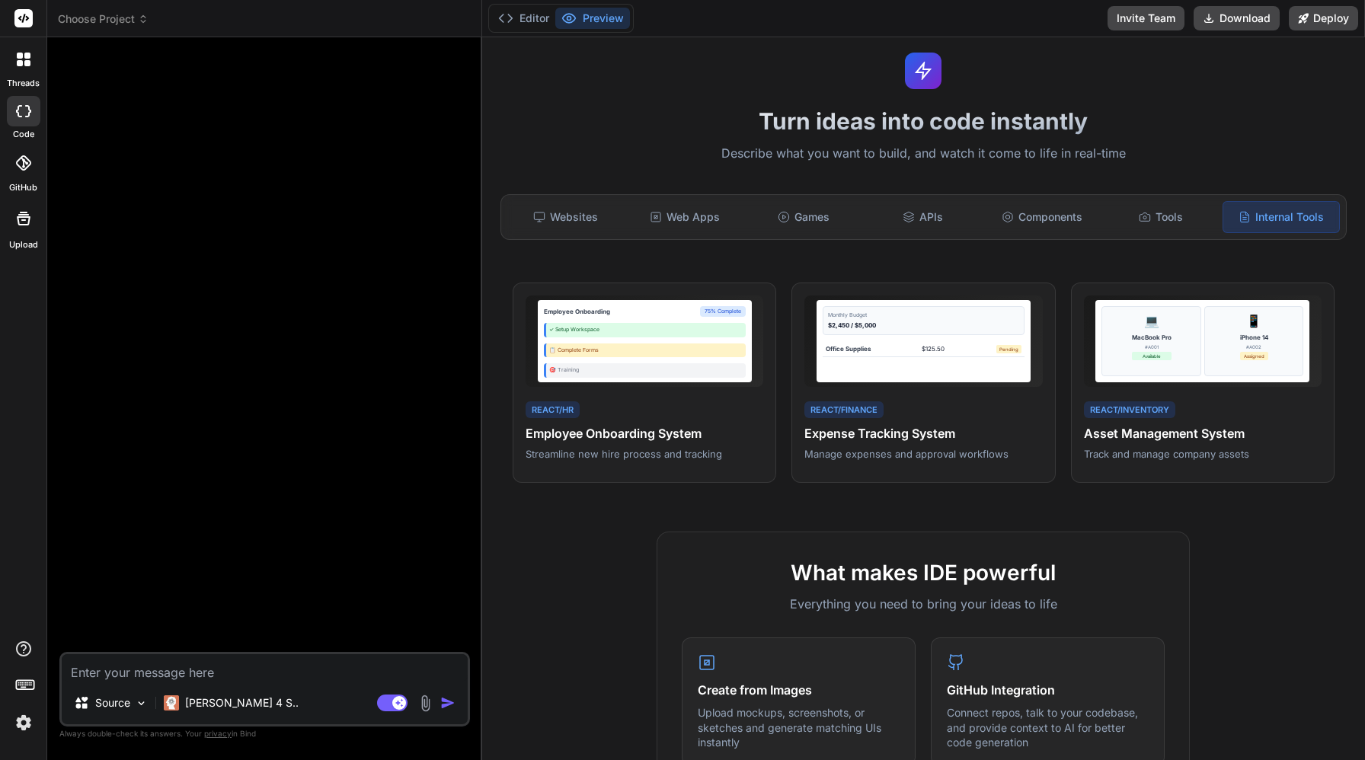
click at [1324, 5] on div "Editor Preview Invite Team Download Deploy" at bounding box center [923, 18] width 883 height 37
click at [14, 59] on div at bounding box center [24, 59] width 32 height 32
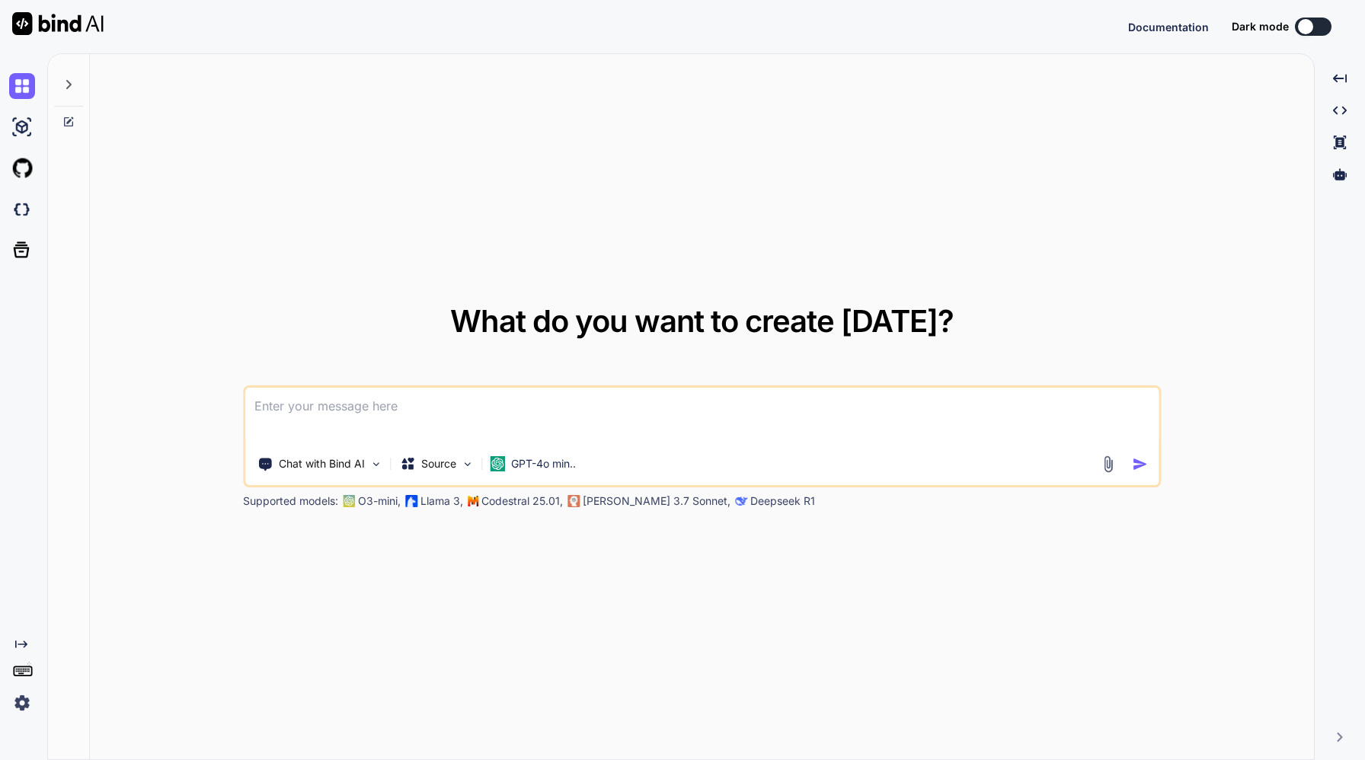
click at [379, 394] on textarea at bounding box center [701, 416] width 913 height 56
click at [21, 88] on img at bounding box center [22, 86] width 26 height 26
click at [56, 27] on img at bounding box center [57, 23] width 91 height 23
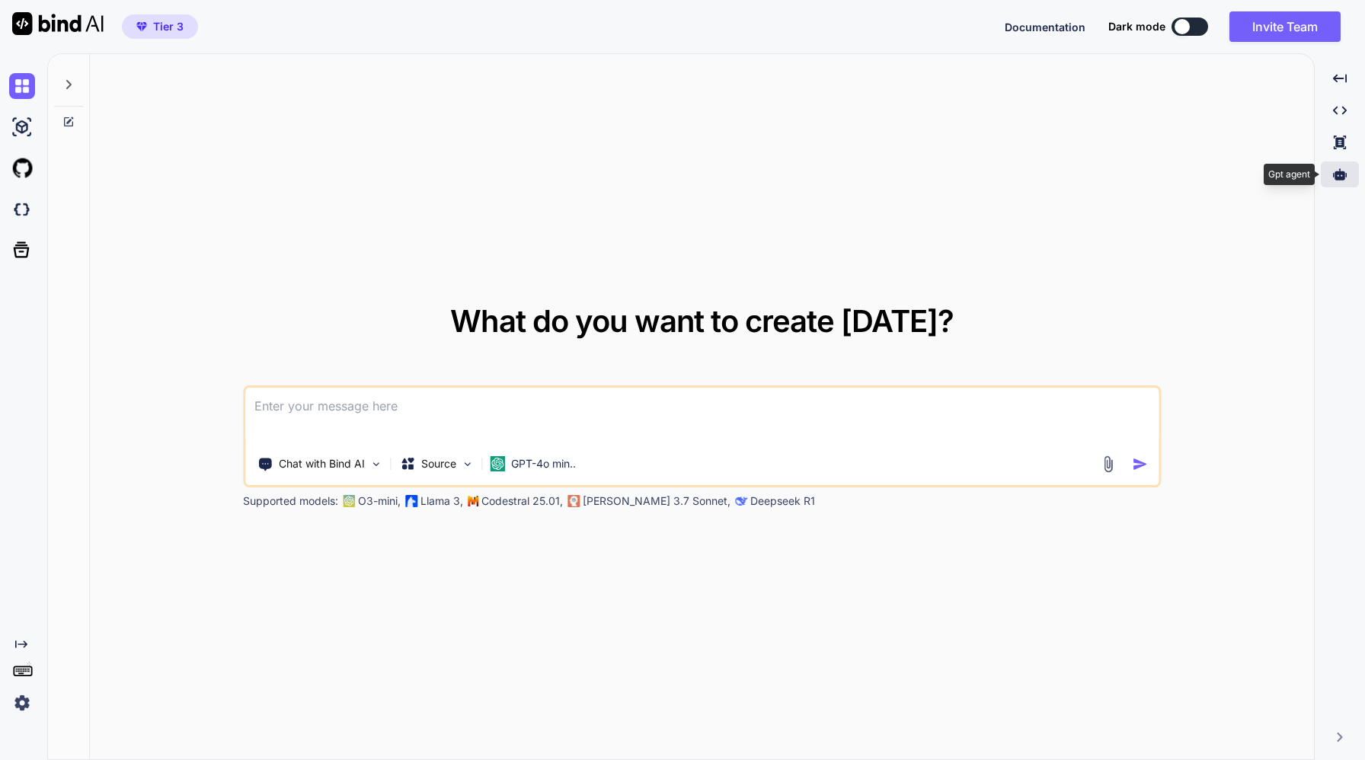
click at [1342, 174] on icon at bounding box center [1340, 173] width 14 height 11
type textarea "x"
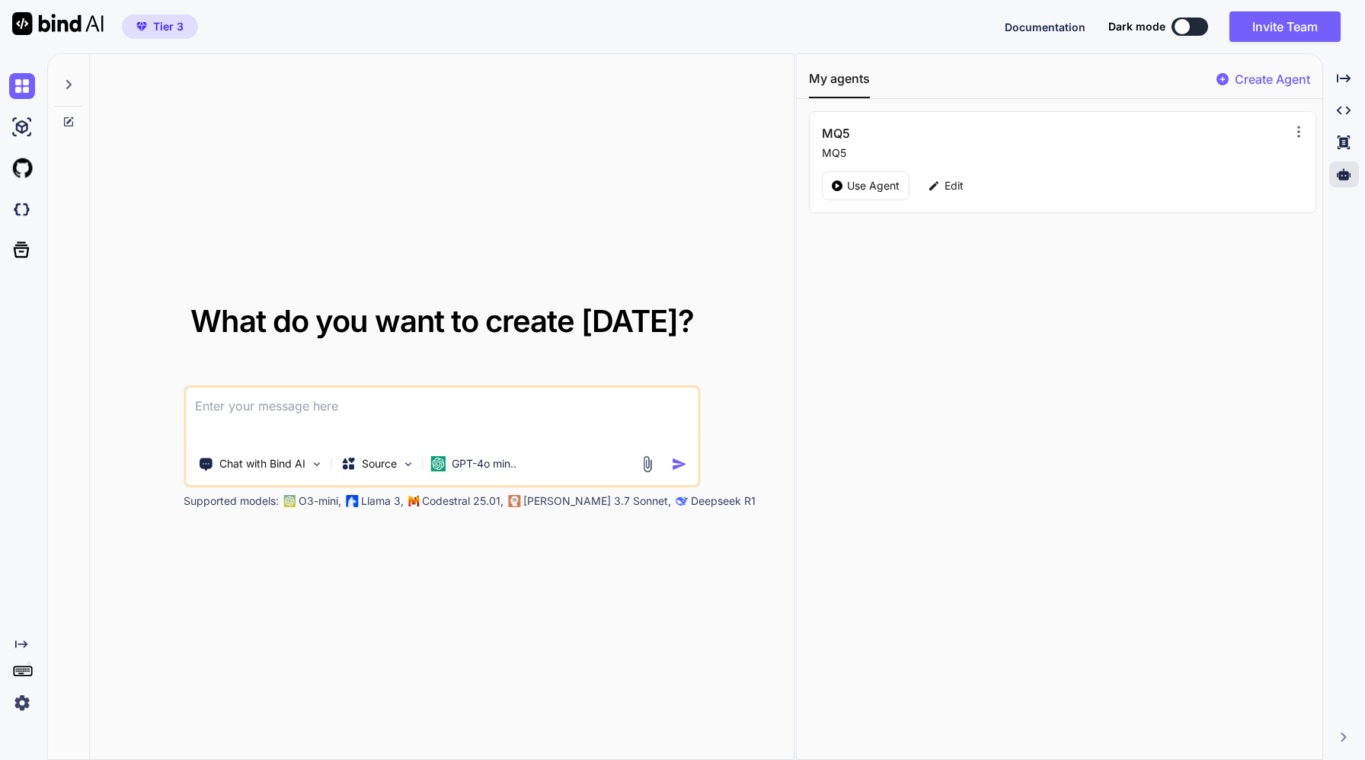
click at [1297, 128] on icon at bounding box center [1298, 131] width 15 height 15
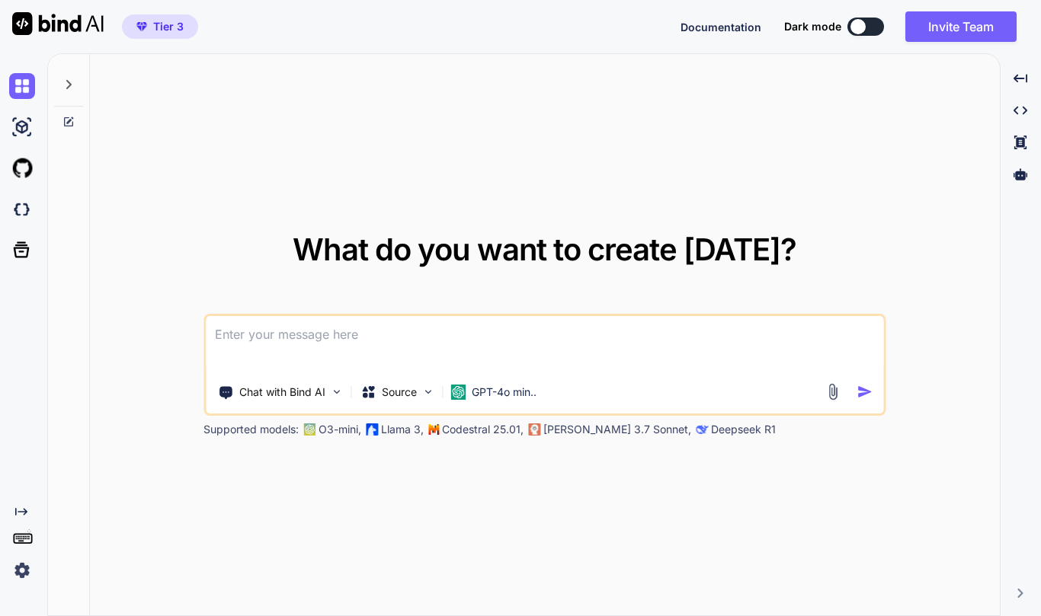
type textarea "x"
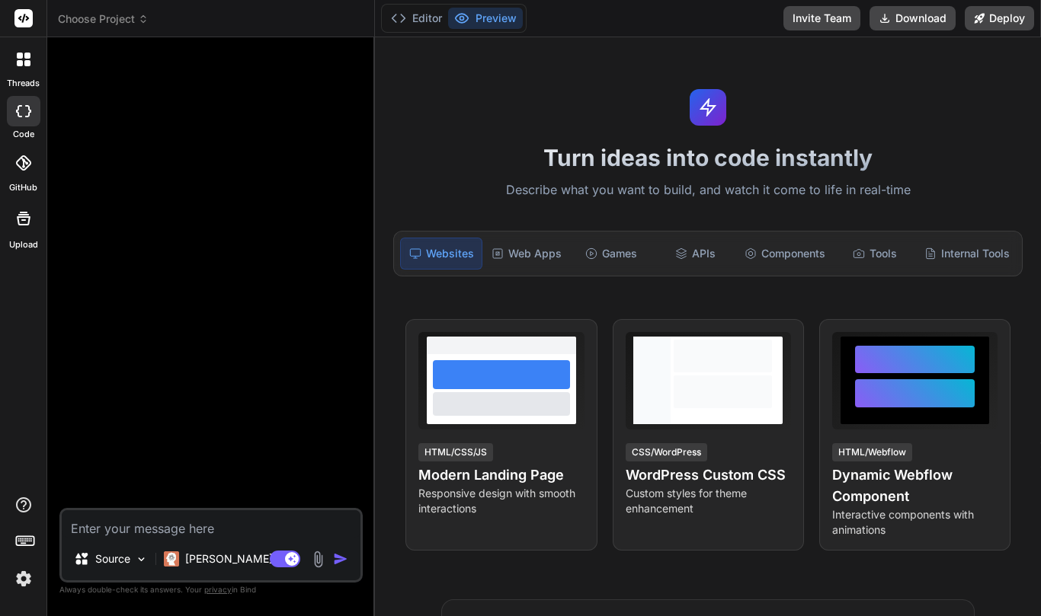
click at [27, 584] on img at bounding box center [24, 579] width 26 height 26
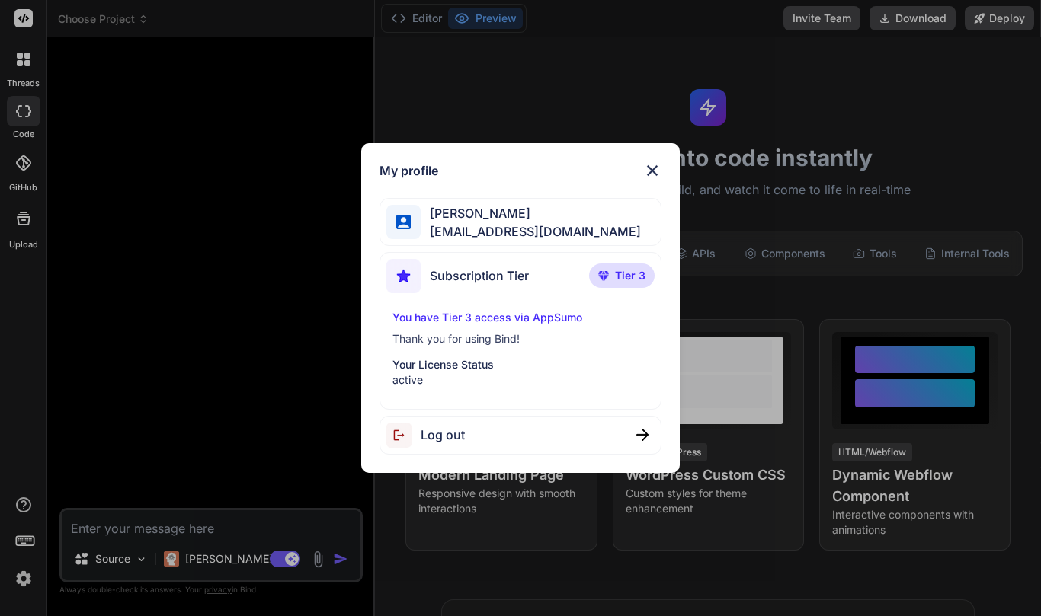
click at [195, 560] on div "My profile [PERSON_NAME] [PERSON_NAME][EMAIL_ADDRESS][DOMAIN_NAME] Subscription…" at bounding box center [520, 308] width 1041 height 616
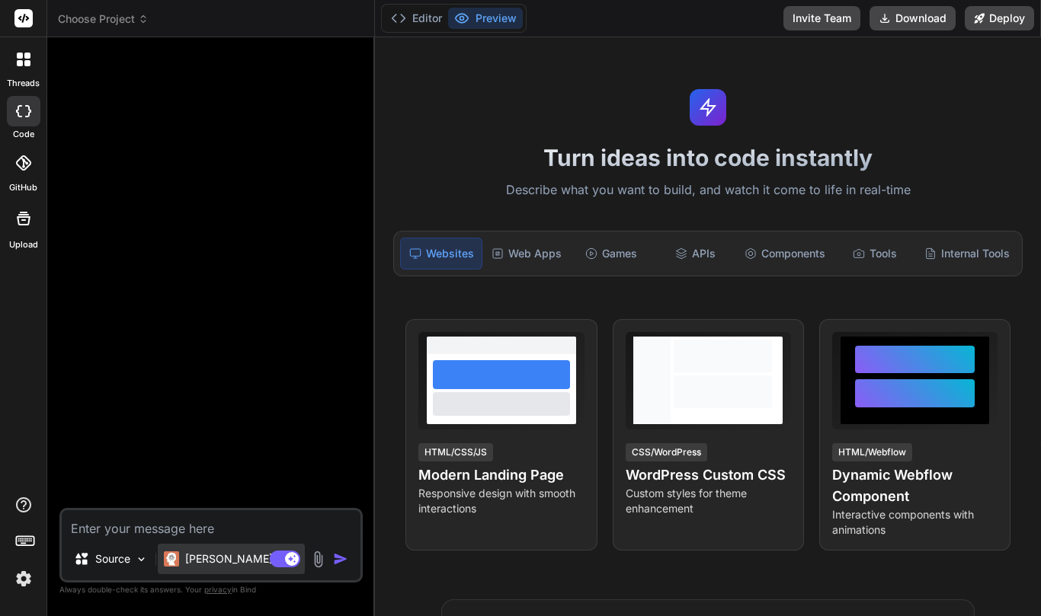
click at [195, 561] on p "[PERSON_NAME] 4 S.." at bounding box center [242, 559] width 114 height 15
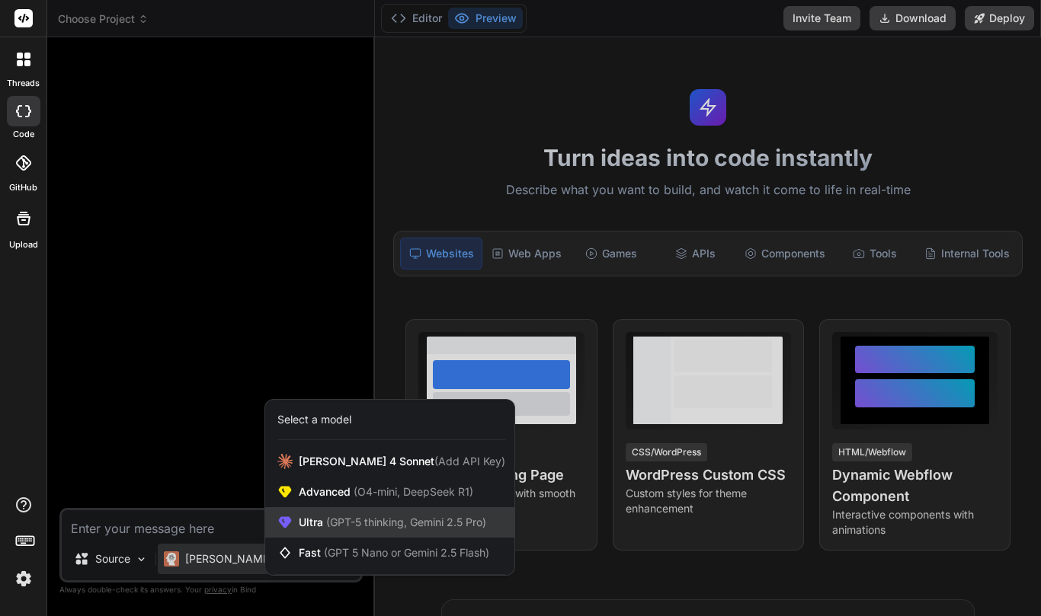
click at [338, 524] on span "(GPT-5 thinking, Gemini 2.5 Pro)" at bounding box center [404, 522] width 163 height 13
type textarea "x"
